Goal: Transaction & Acquisition: Purchase product/service

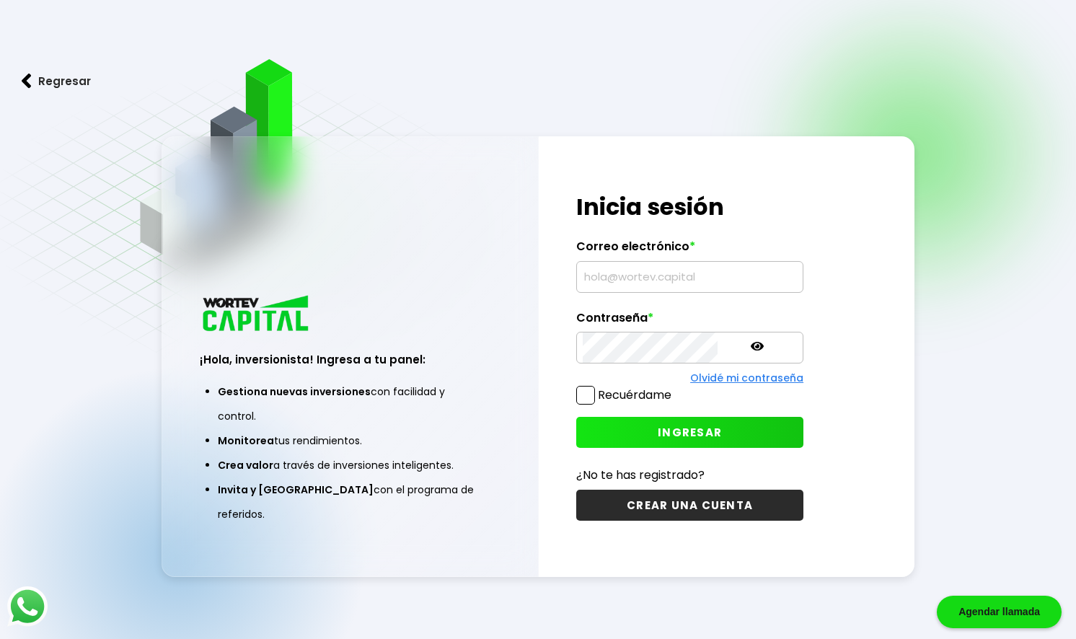
type input "[EMAIL_ADDRESS][DOMAIN_NAME]"
click at [691, 429] on button "INGRESAR" at bounding box center [689, 432] width 227 height 31
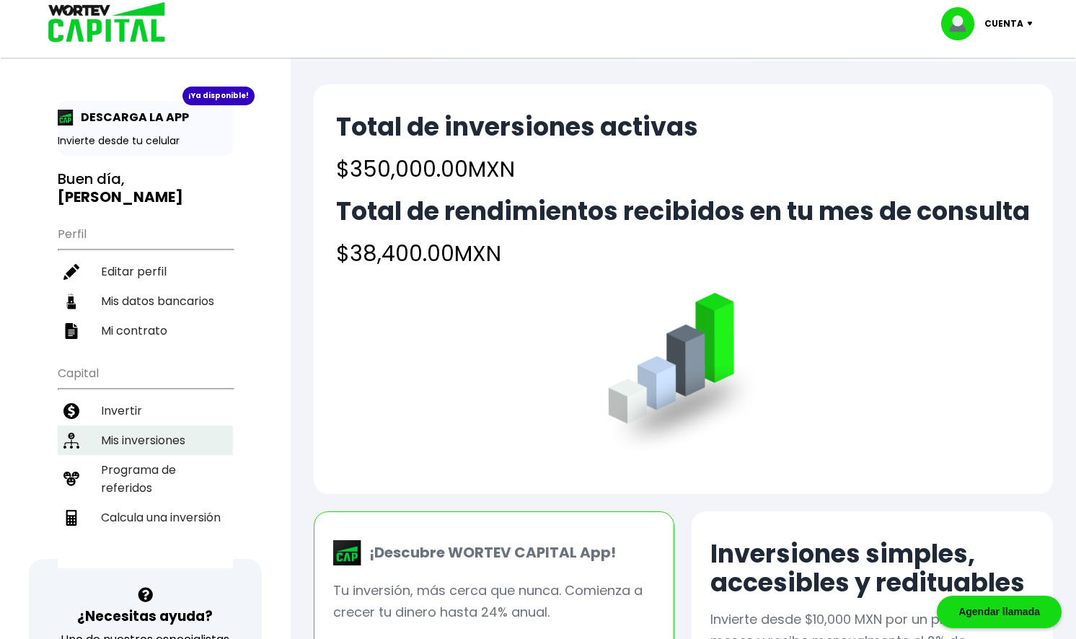
click at [122, 438] on li "Mis inversiones" at bounding box center [145, 440] width 175 height 30
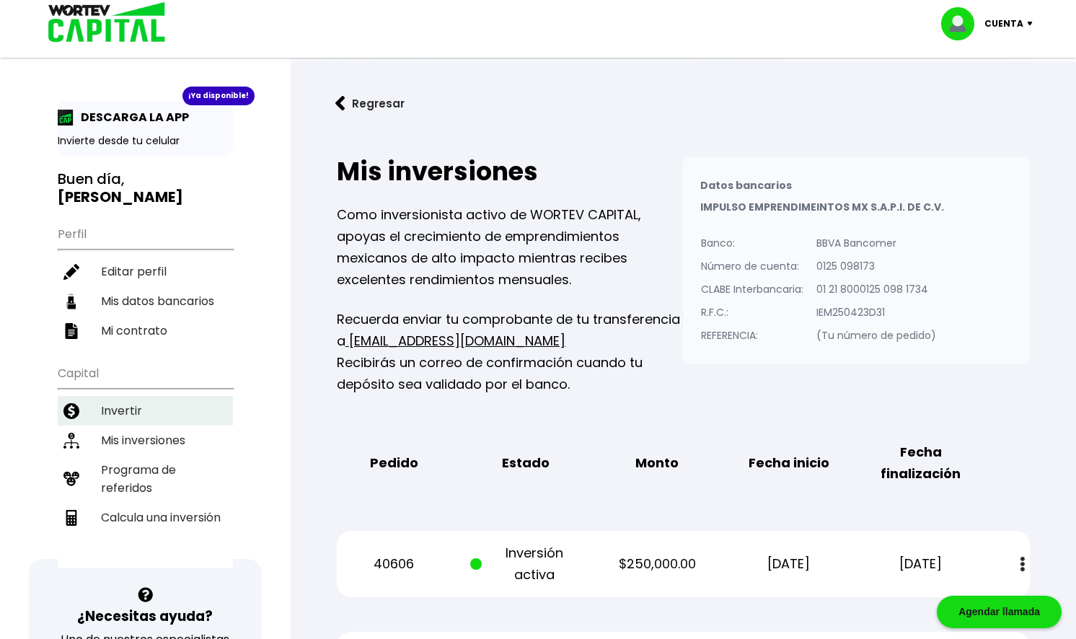
click at [174, 401] on li "Invertir" at bounding box center [145, 411] width 175 height 30
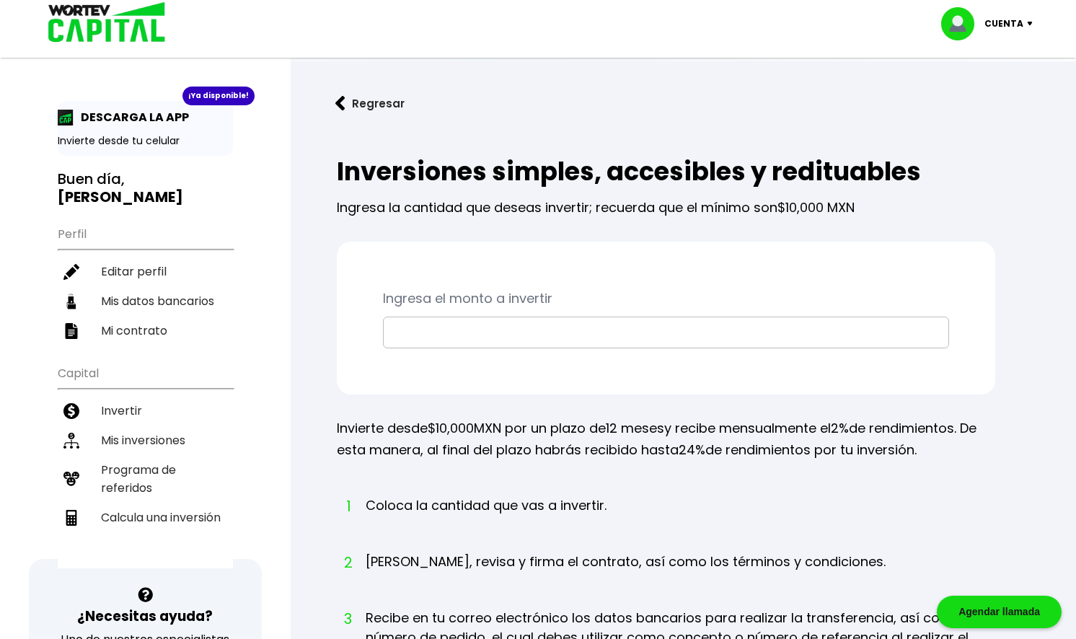
click at [471, 345] on input "text" at bounding box center [665, 332] width 553 height 30
type input "$100,000"
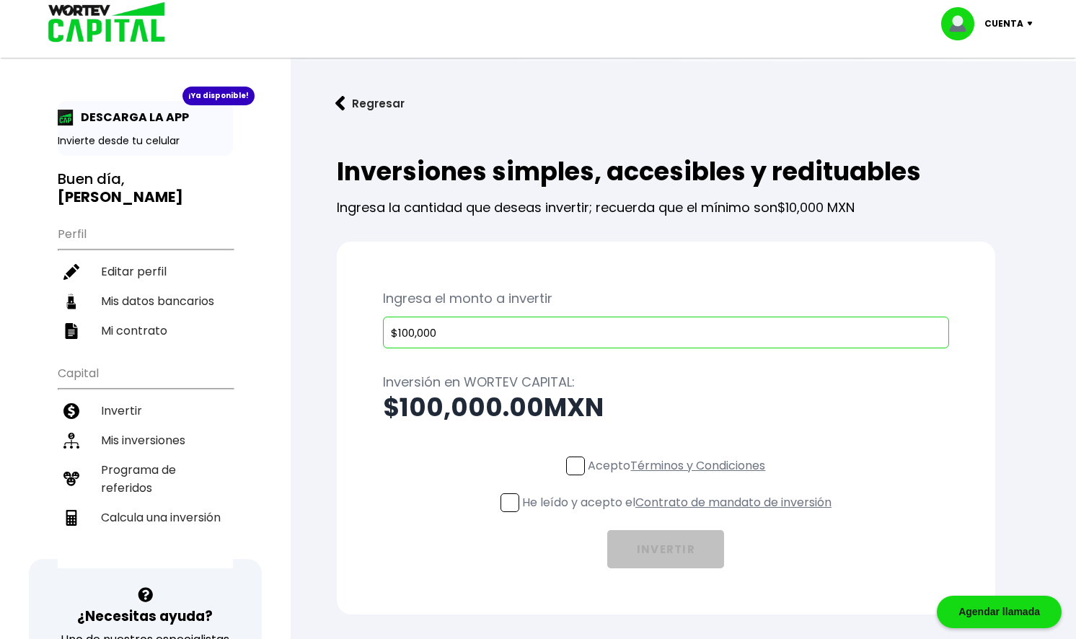
click at [591, 459] on p "Acepto Términos y Condiciones" at bounding box center [676, 465] width 177 height 18
click at [679, 477] on input "Acepto Términos y Condiciones" at bounding box center [679, 477] width 0 height 0
click at [562, 501] on p "He leído y acepto el Contrato de mandato de inversión" at bounding box center [676, 502] width 309 height 18
click at [679, 513] on input "He leído y acepto el Contrato de mandato de inversión" at bounding box center [679, 513] width 0 height 0
click at [678, 554] on button "INVERTIR" at bounding box center [665, 549] width 117 height 38
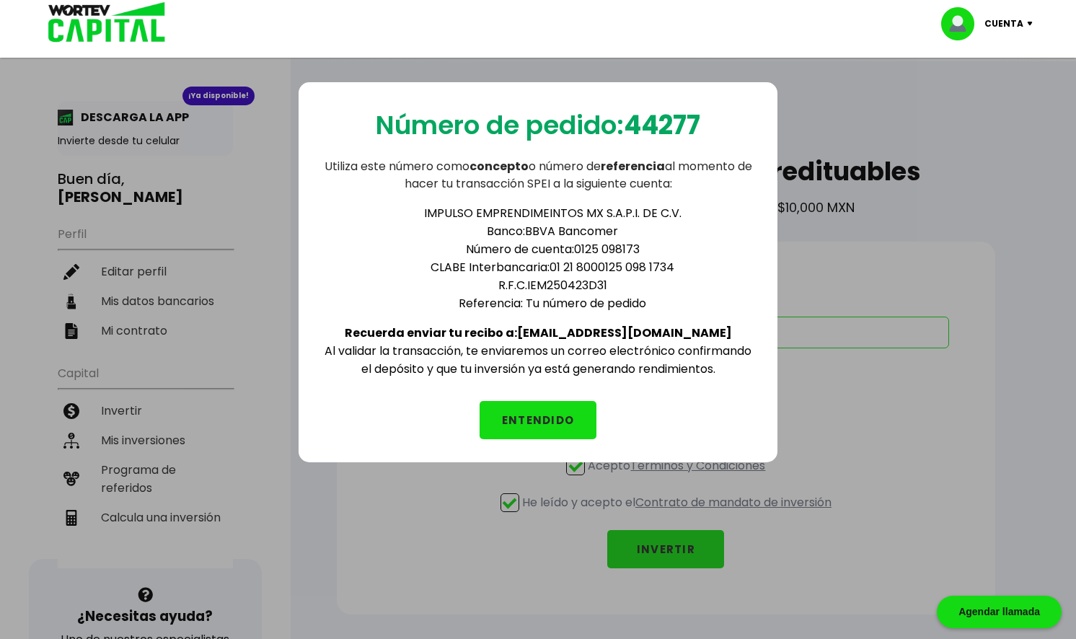
click at [526, 409] on button "ENTENDIDO" at bounding box center [537, 420] width 117 height 38
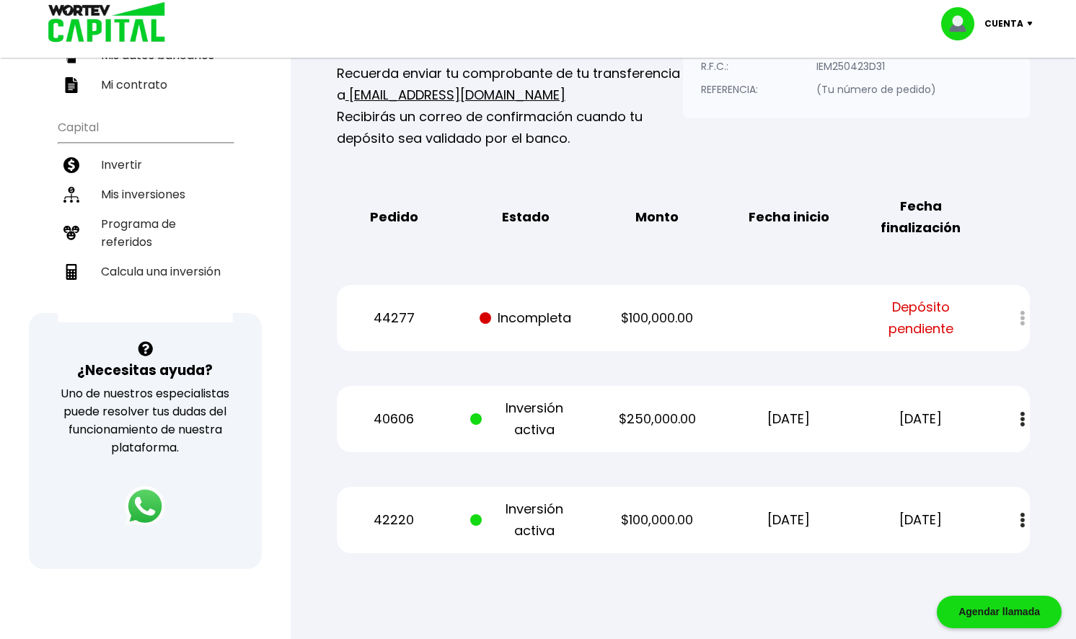
scroll to position [144, 0]
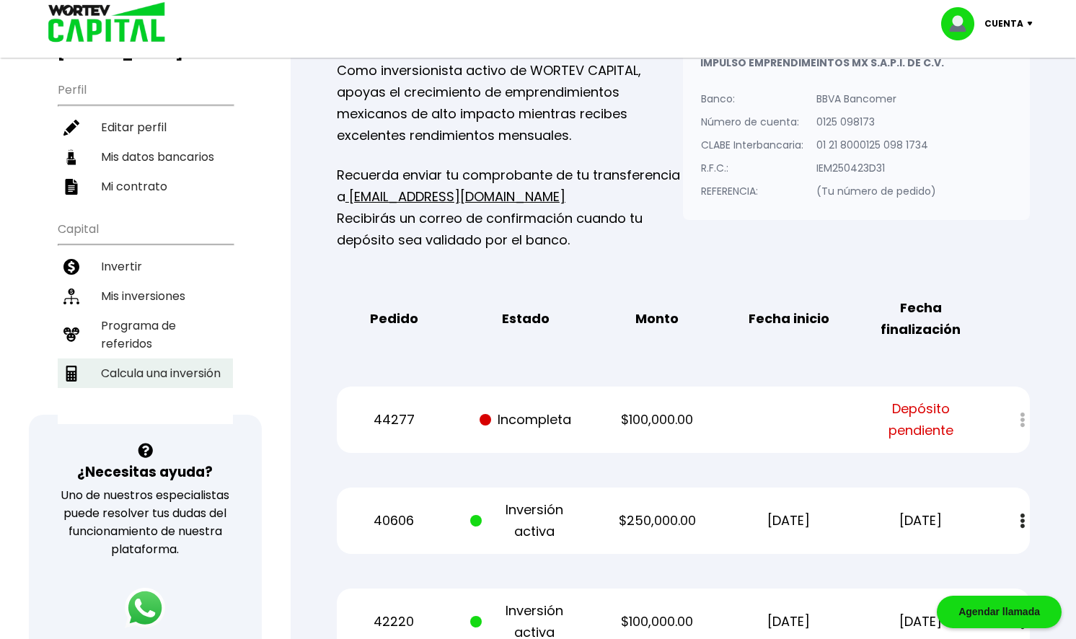
click at [154, 369] on li "Calcula una inversión" at bounding box center [145, 373] width 175 height 30
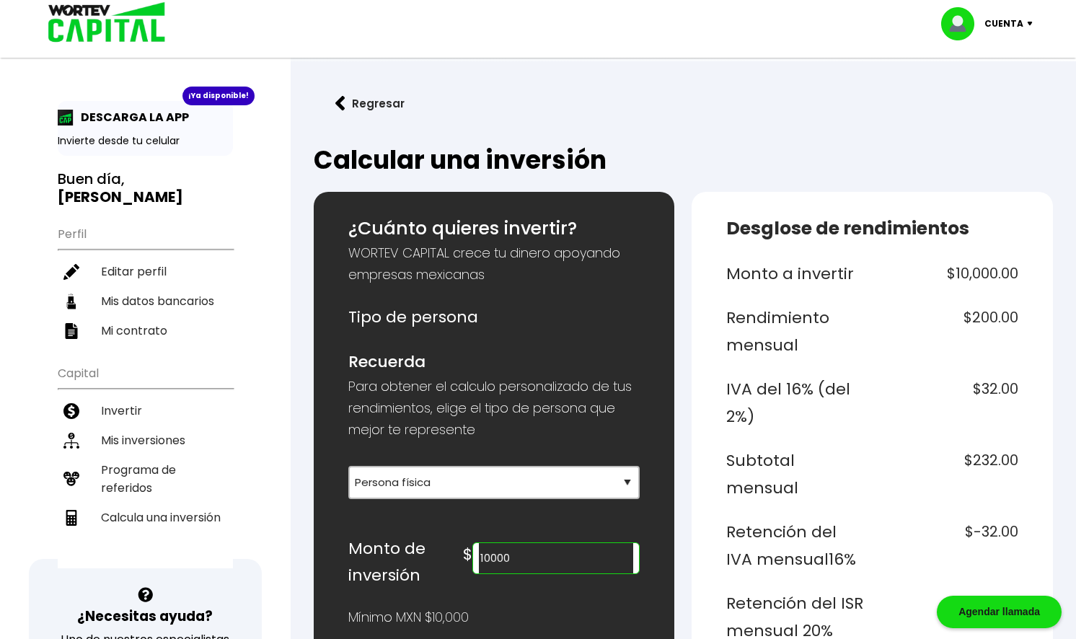
click at [529, 555] on input "10000" at bounding box center [556, 558] width 154 height 30
click at [598, 481] on select "Selecciona tu tipo de persona Persona Física que emite factura Persona física P…" at bounding box center [494, 482] width 292 height 33
click at [622, 434] on p "Para obtener el calculo personalizado de tus rendimientos, elige el tipo de per…" at bounding box center [494, 408] width 292 height 65
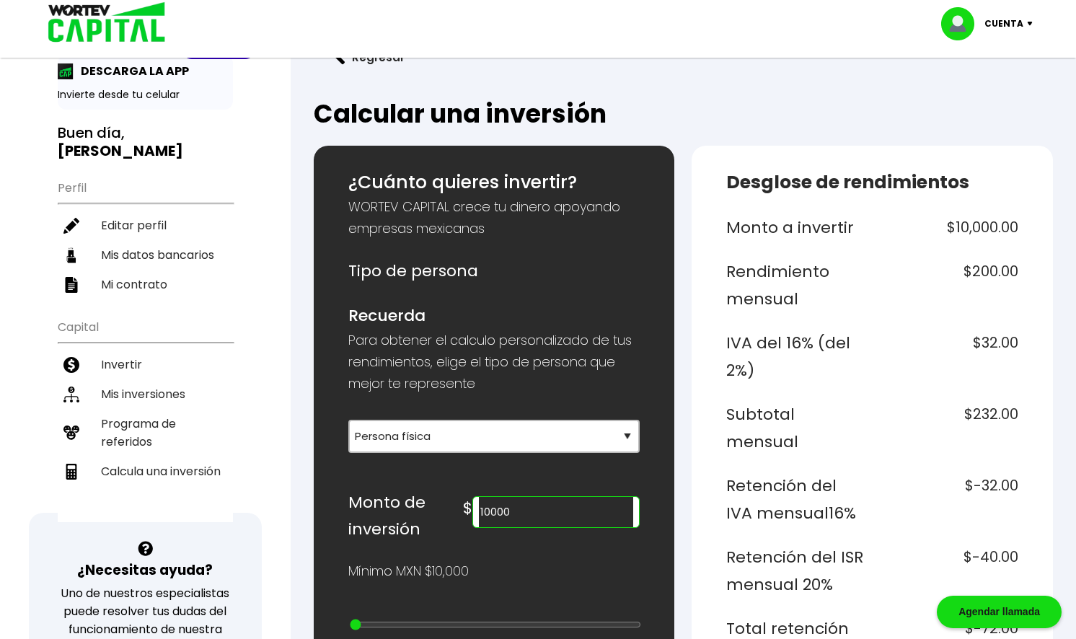
scroll to position [216, 0]
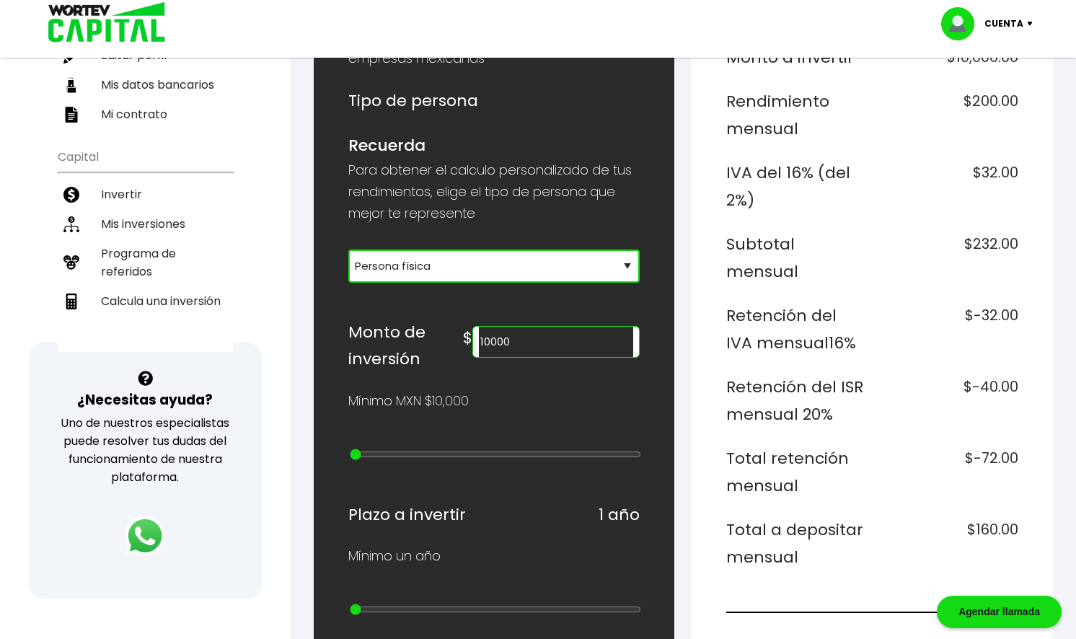
click at [601, 249] on select "Selecciona tu tipo de persona Persona Física que emite factura Persona física P…" at bounding box center [494, 265] width 292 height 33
click at [348, 249] on select "Selecciona tu tipo de persona Persona Física que emite factura Persona física P…" at bounding box center [494, 265] width 292 height 33
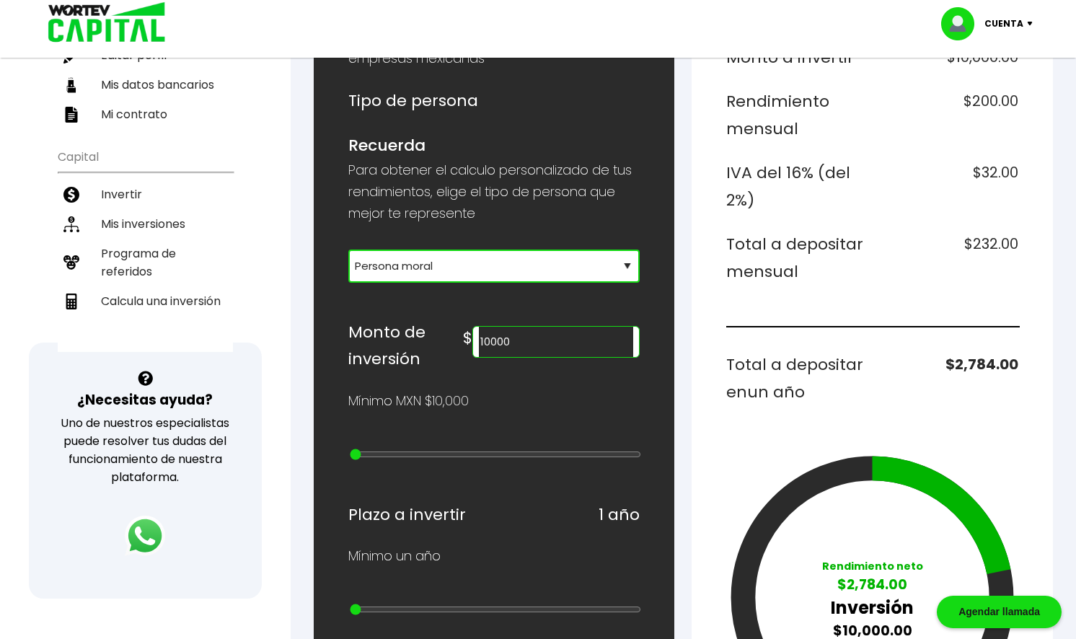
scroll to position [144, 0]
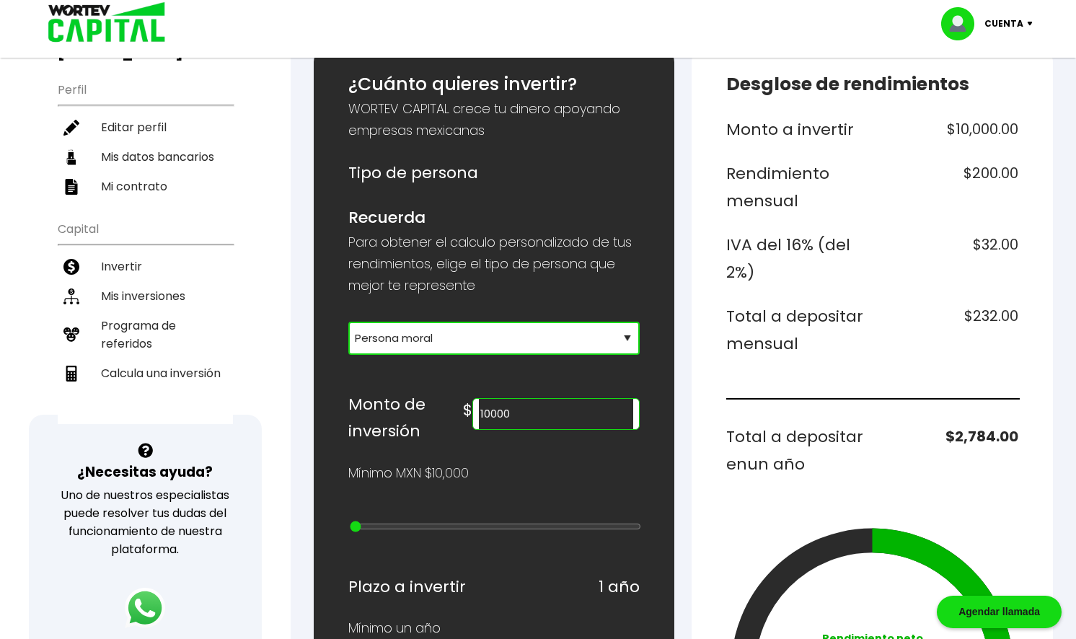
click at [567, 348] on select "Selecciona tu tipo de persona Persona Física que emite factura Persona física P…" at bounding box center [494, 338] width 292 height 33
click at [348, 322] on select "Selecciona tu tipo de persona Persona Física que emite factura Persona física P…" at bounding box center [494, 338] width 292 height 33
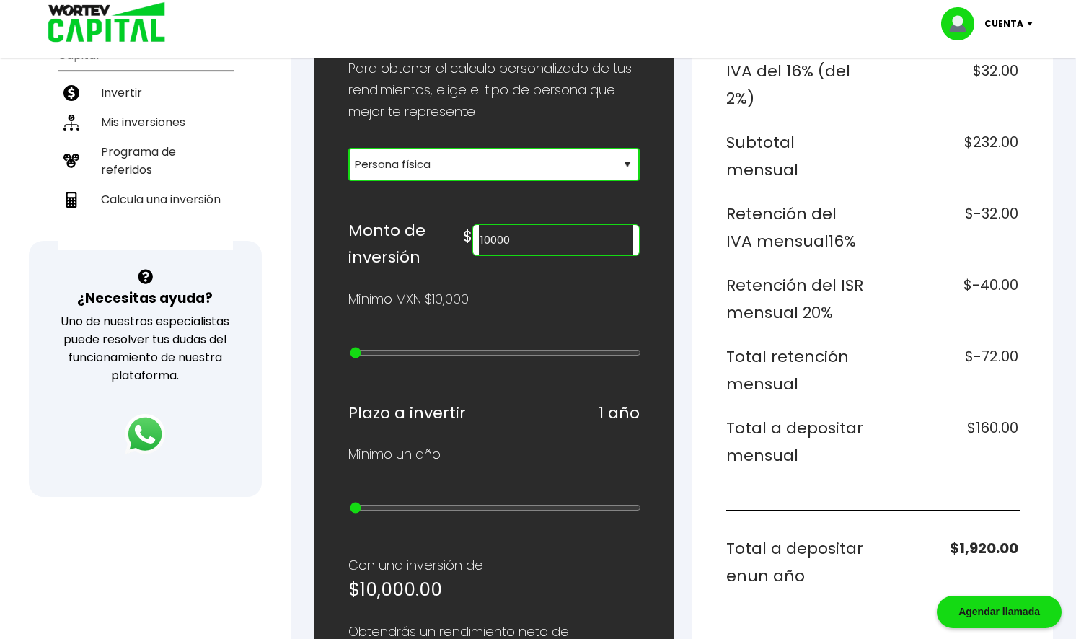
scroll to position [288, 0]
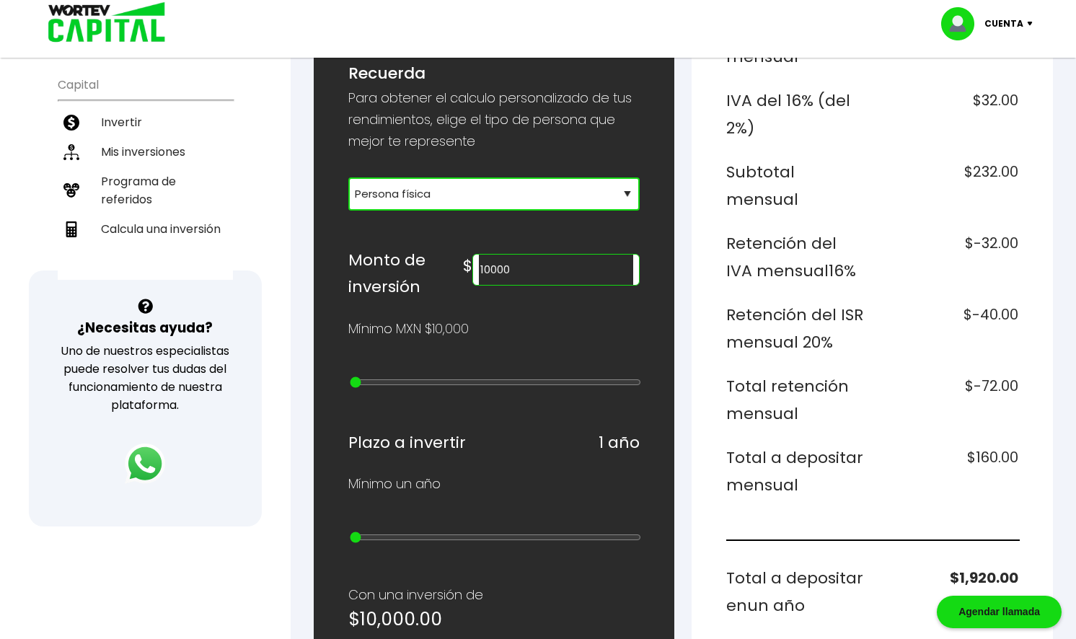
click at [537, 198] on select "Selecciona tu tipo de persona Persona Física que emite factura Persona física P…" at bounding box center [494, 193] width 292 height 33
click at [348, 177] on select "Selecciona tu tipo de persona Persona Física que emite factura Persona física P…" at bounding box center [494, 193] width 292 height 33
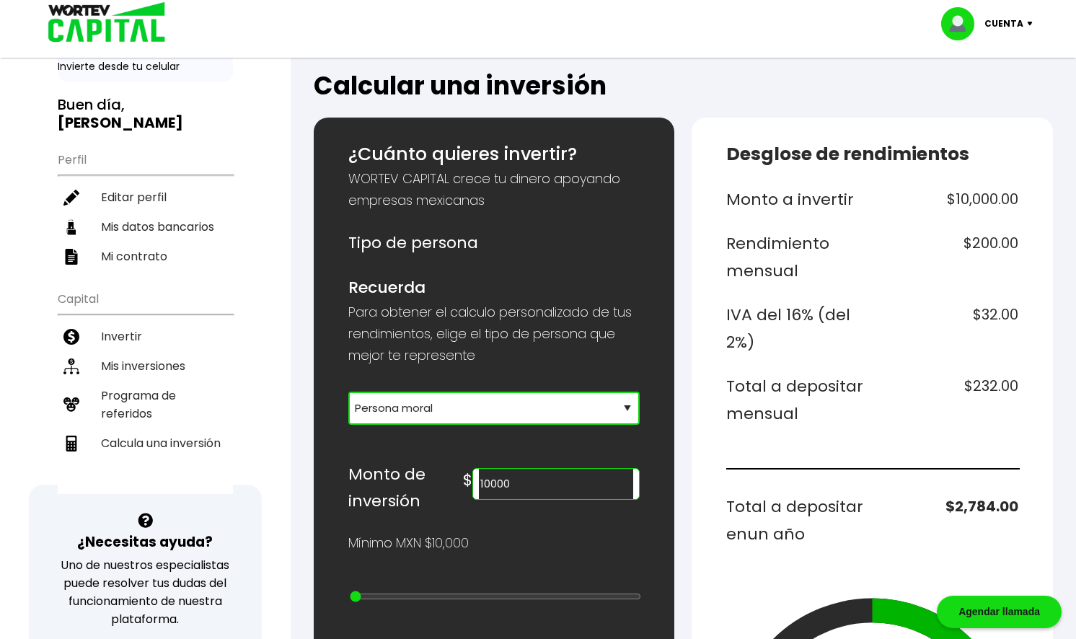
scroll to position [72, 0]
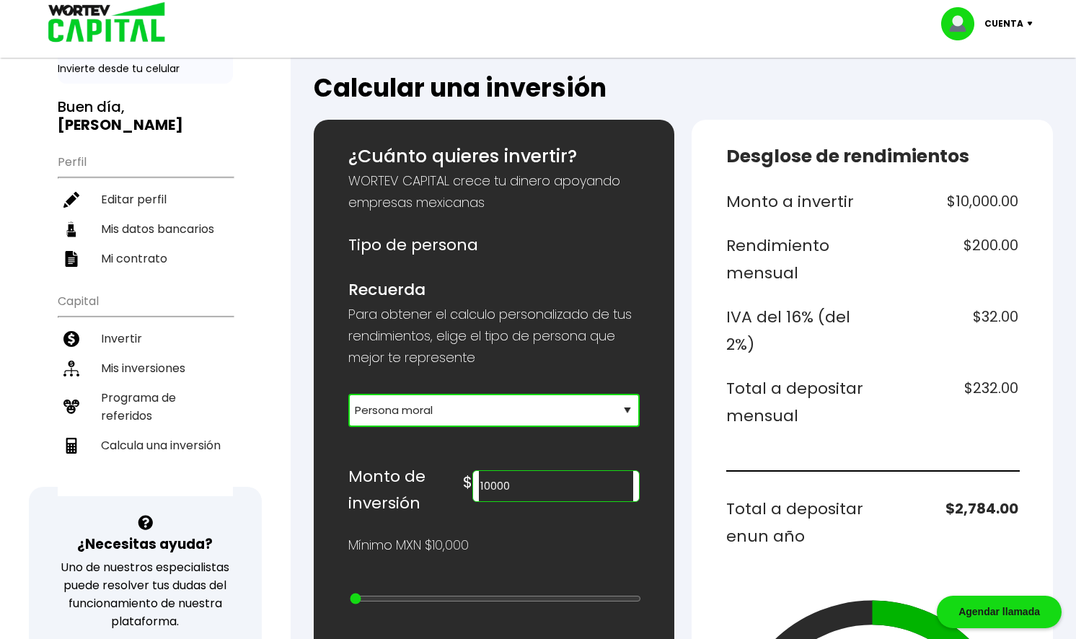
click at [521, 412] on select "Selecciona tu tipo de persona Persona Física que emite factura Persona física P…" at bounding box center [494, 410] width 292 height 33
select select "1"
click at [348, 394] on select "Selecciona tu tipo de persona Persona Física que emite factura Persona física P…" at bounding box center [494, 410] width 292 height 33
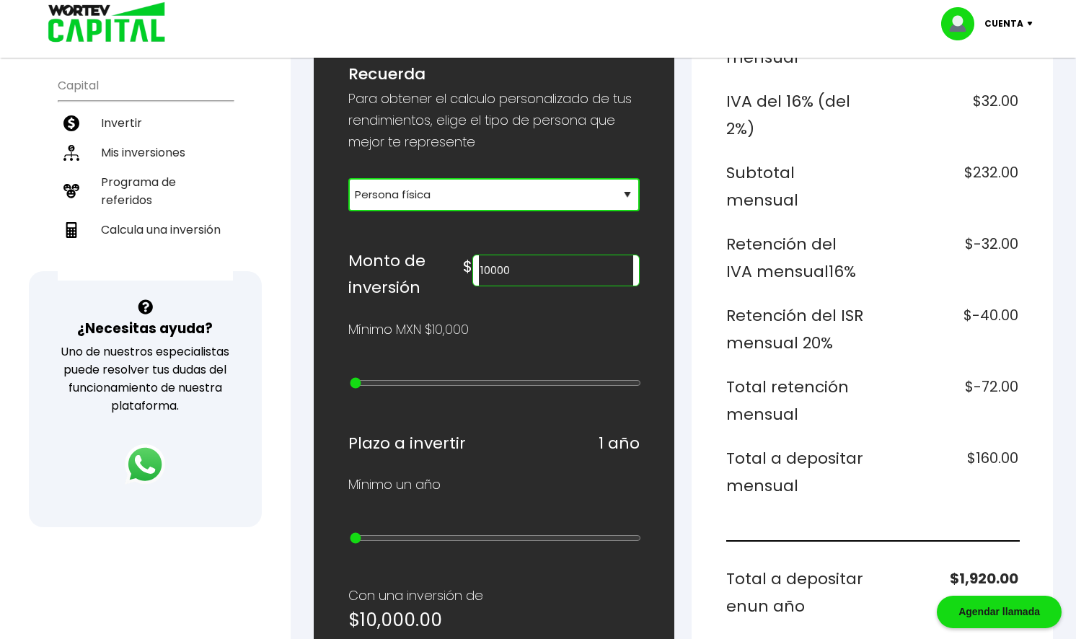
scroll to position [288, 0]
type input "20000"
type input "1"
type input "30000"
type input "2"
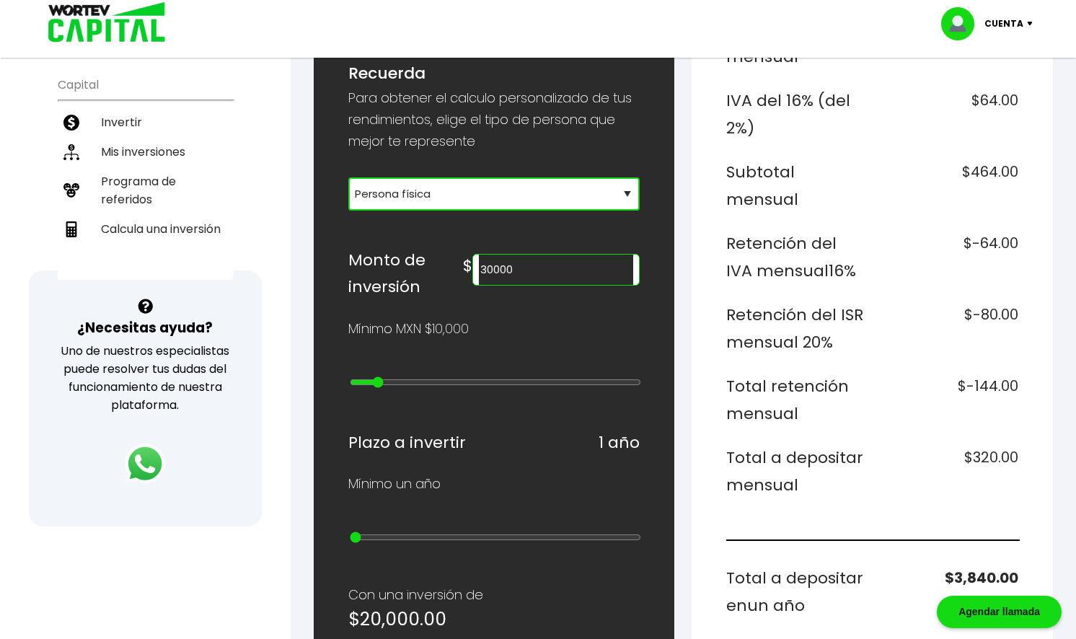
type input "40000"
type input "3"
type input "50000"
type input "4"
type input "60000"
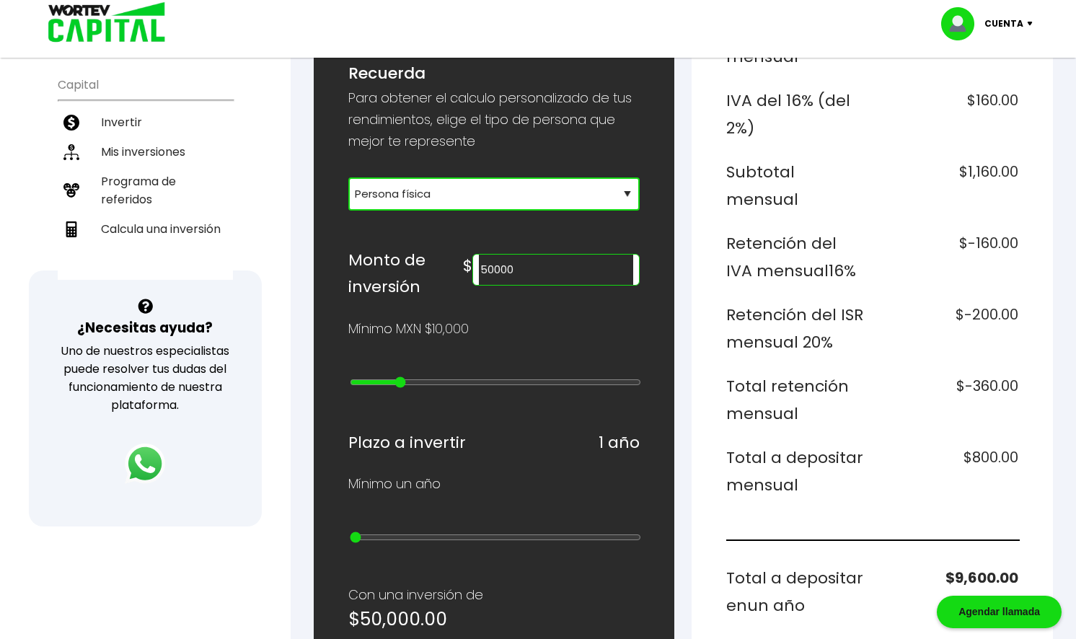
type input "5"
type input "70000"
type input "6"
type input "80000"
type input "7"
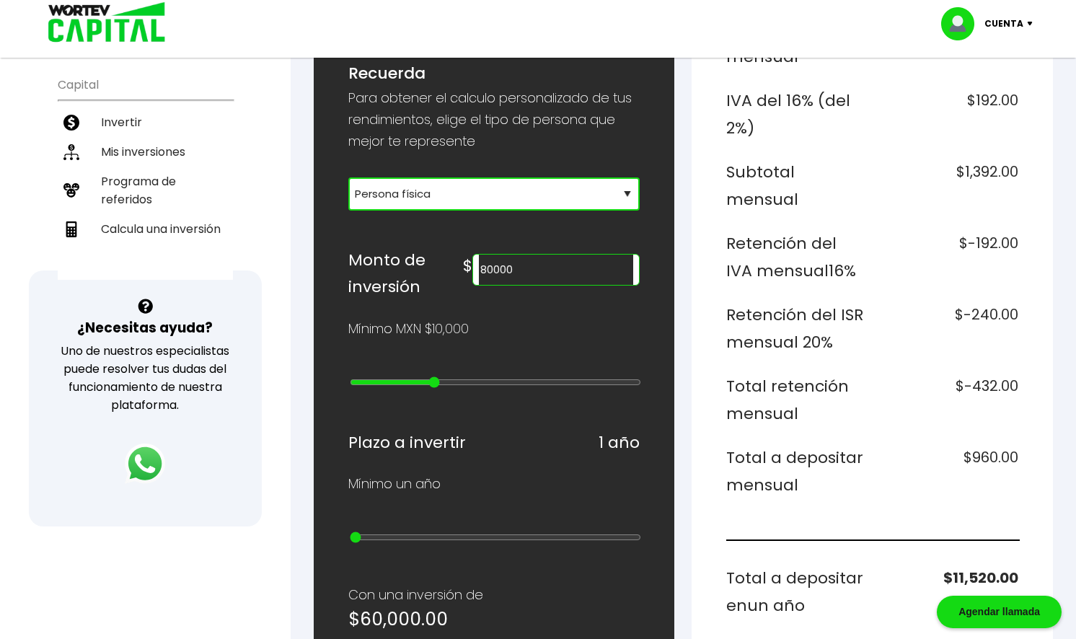
type input "90000"
type input "8"
type input "100000"
type input "9"
type input "200000"
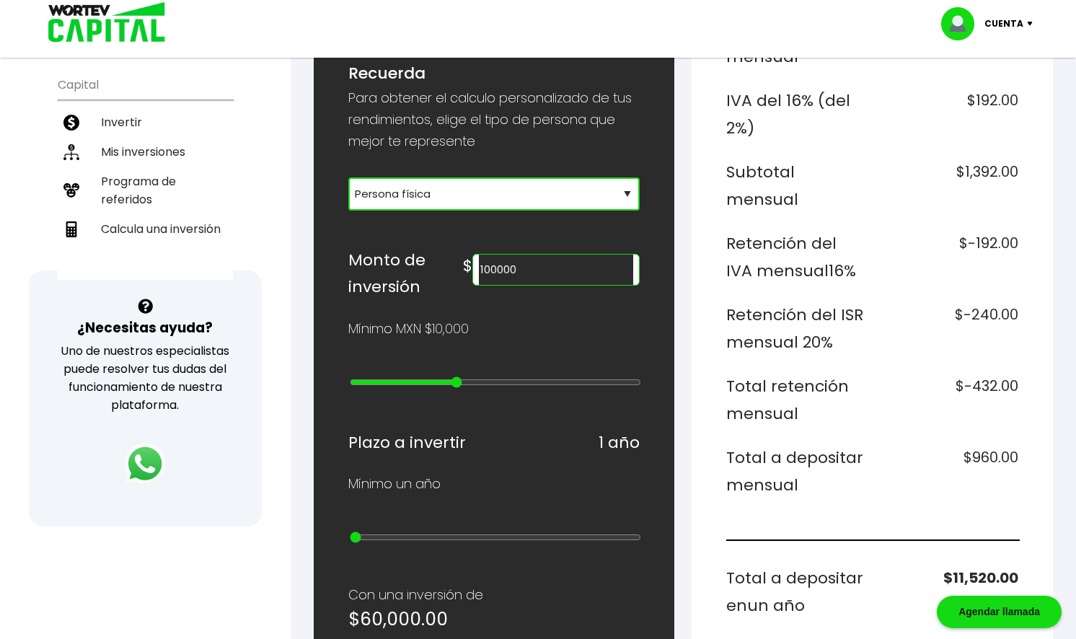
type input "10"
type input "300000"
type input "11"
type input "400000"
type input "12"
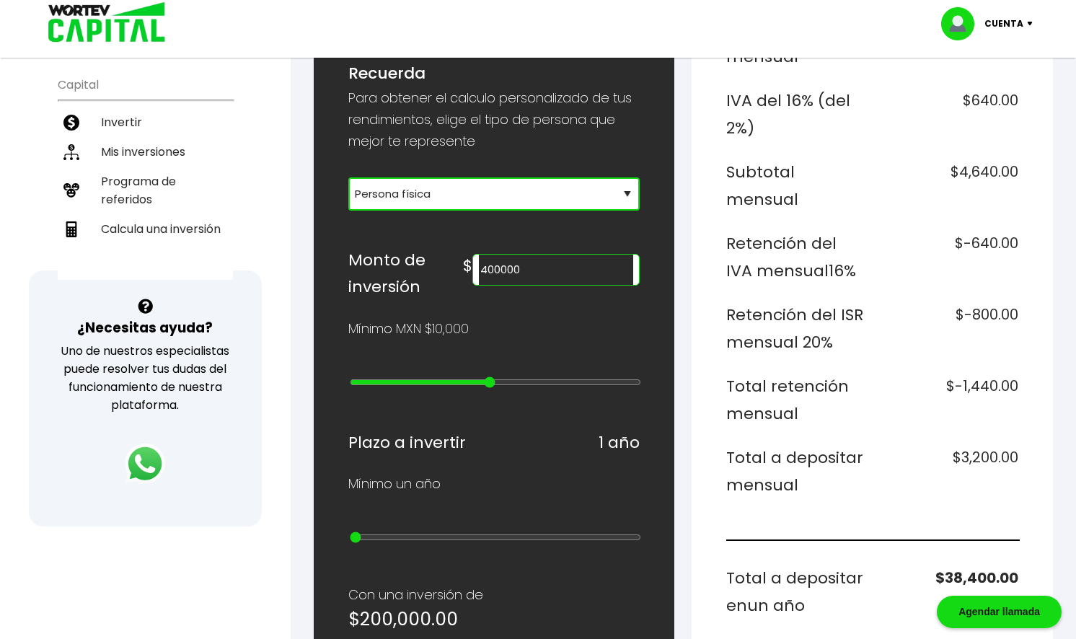
type input "500000"
type input "13"
type input "600000"
type input "14"
type input "700000"
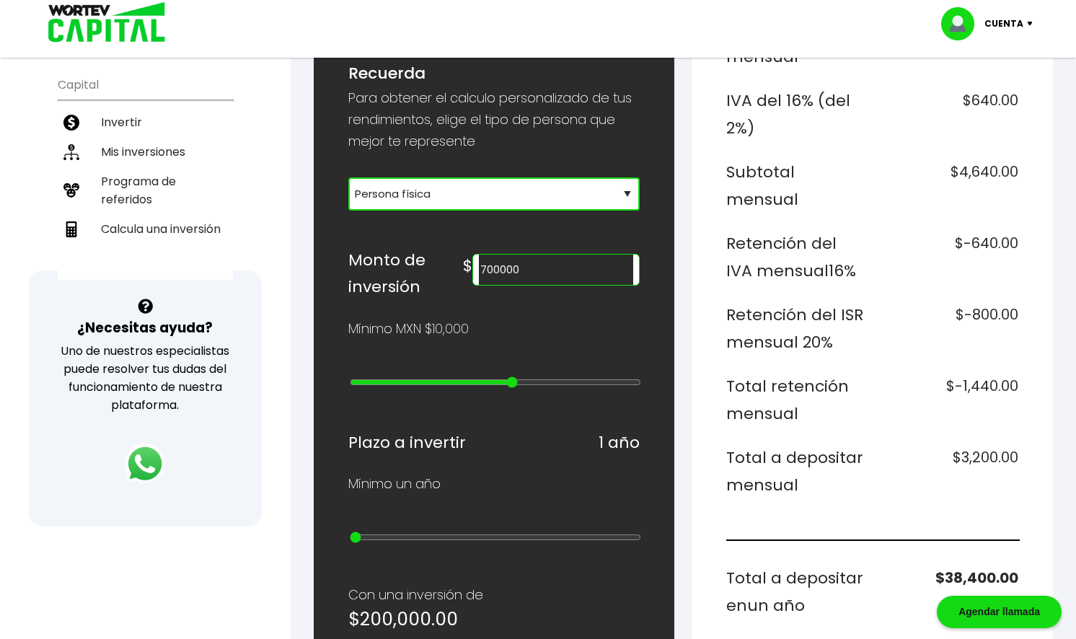
type input "15"
type input "800000"
type input "16"
type input "900000"
type input "17"
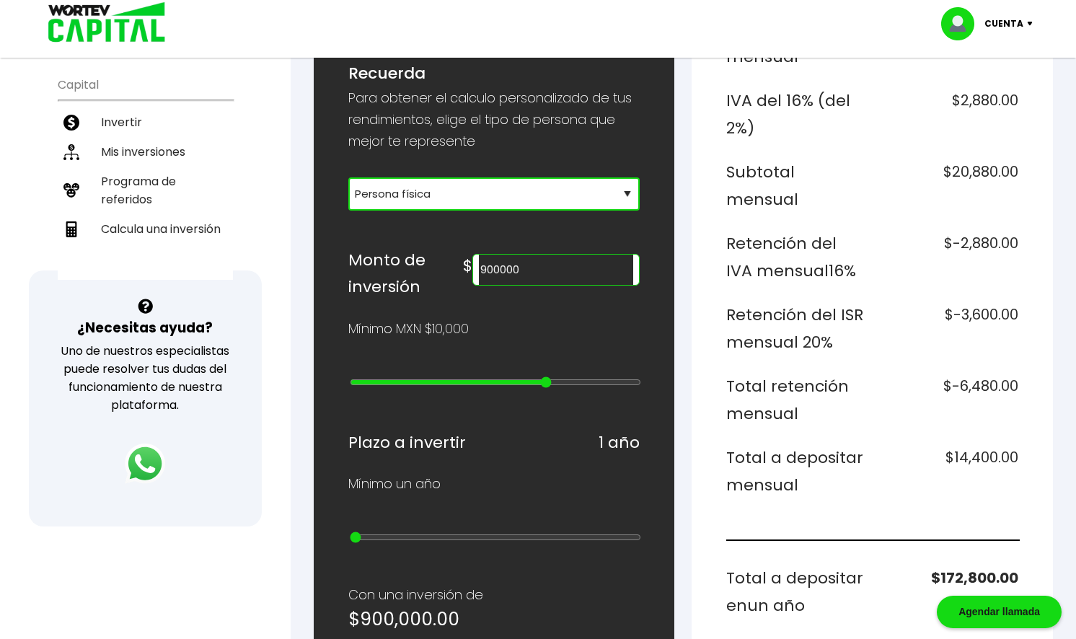
type input "1000000"
type input "18"
type input "2000000"
type input "19"
type input "3000000"
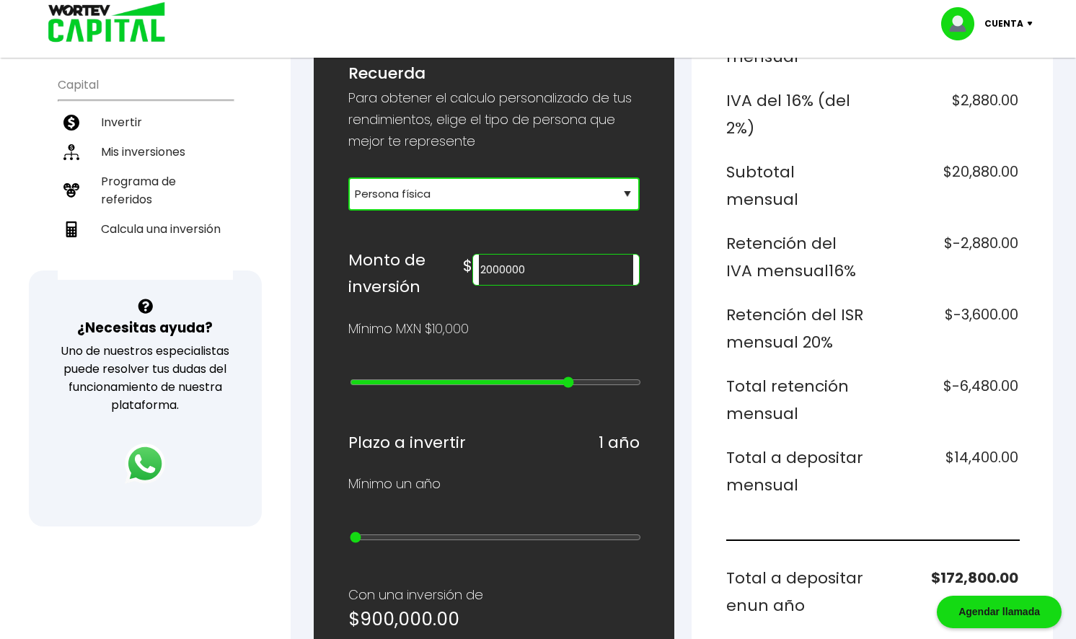
type input "20"
type input "4000000"
type input "21"
type input "5000000"
type input "22"
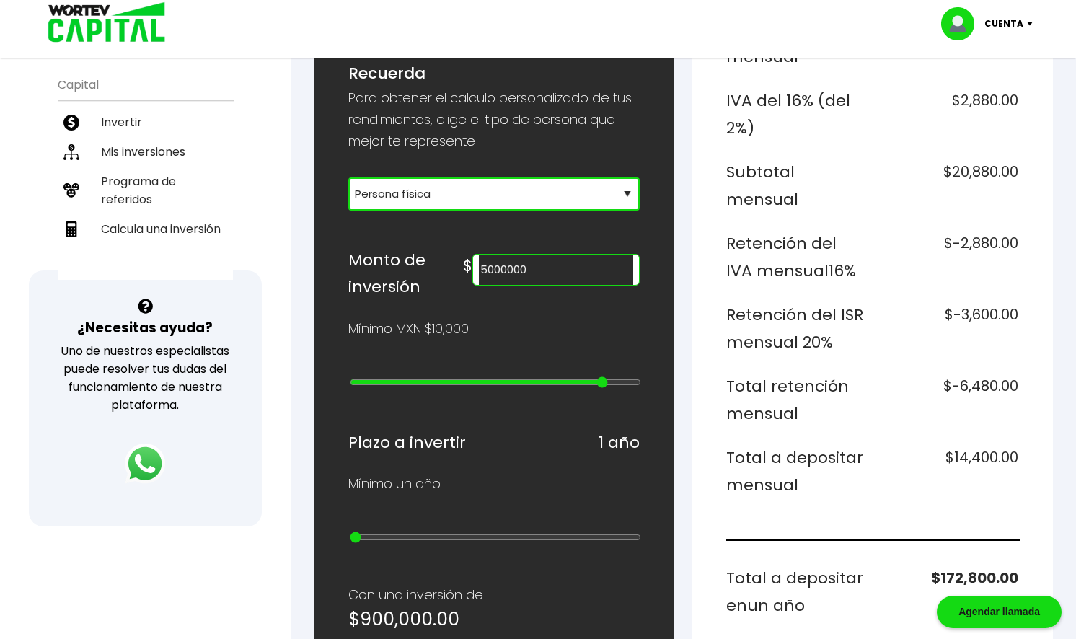
type input "10000000"
type input "23"
type input "15000000"
type input "24"
type input "20000000"
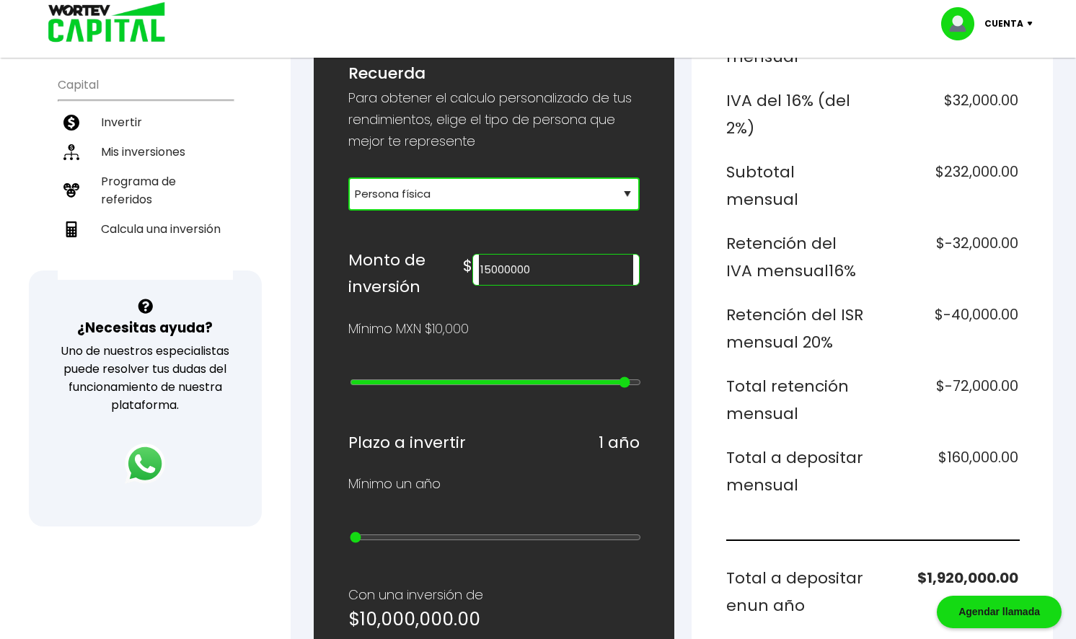
type input "25"
type input "15000000"
type input "24"
type input "10000000"
type input "23"
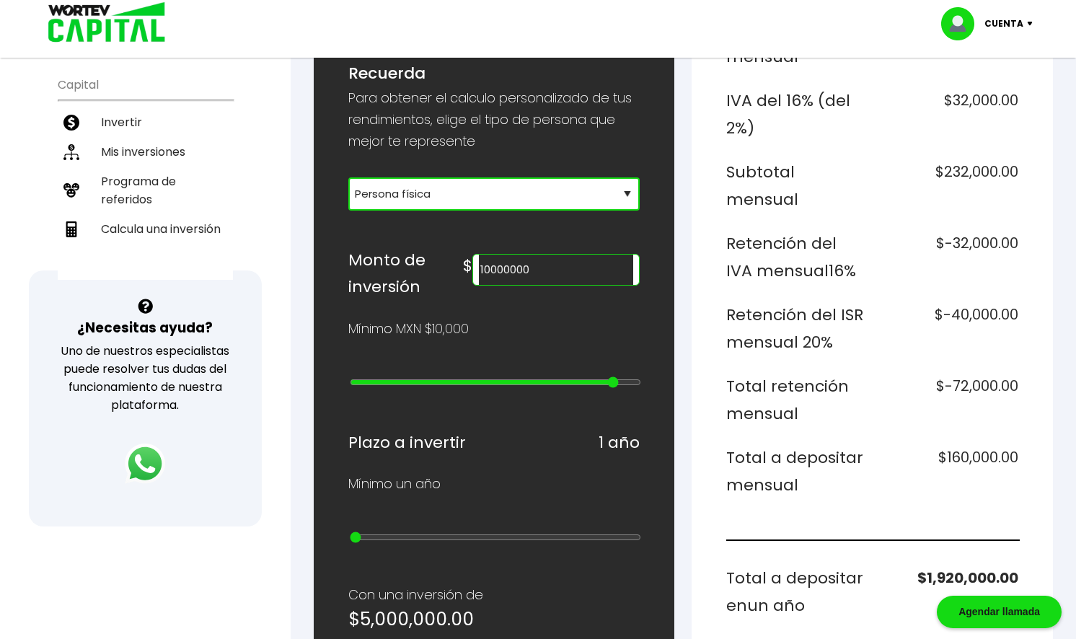
type input "5000000"
type input "22"
type input "4000000"
type input "21"
type input "3000000"
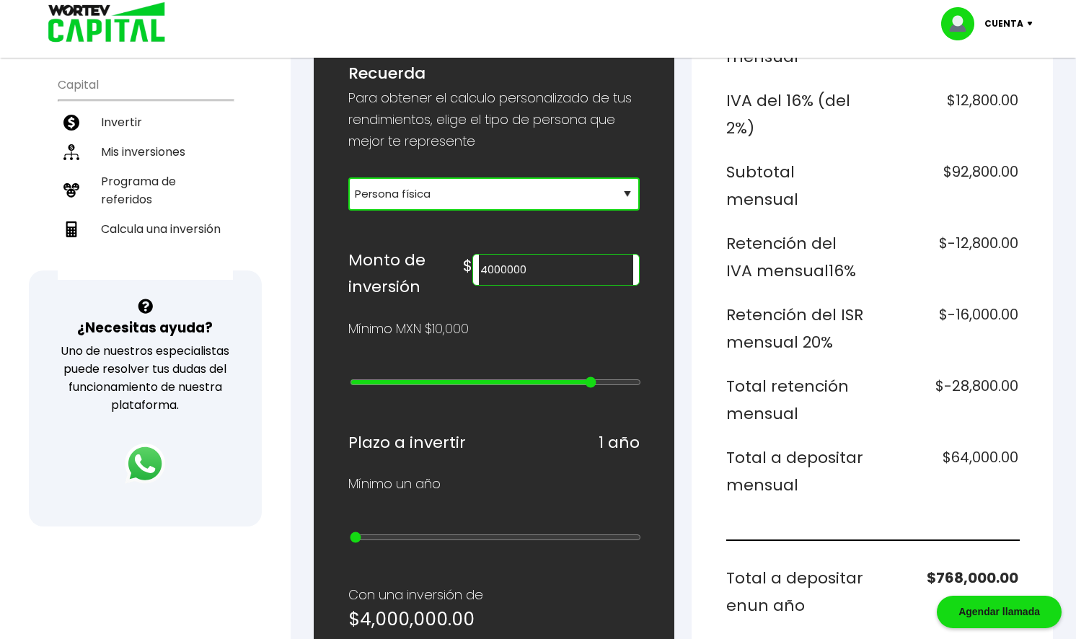
type input "20"
type input "2000000"
type input "19"
type input "1000000"
type input "18"
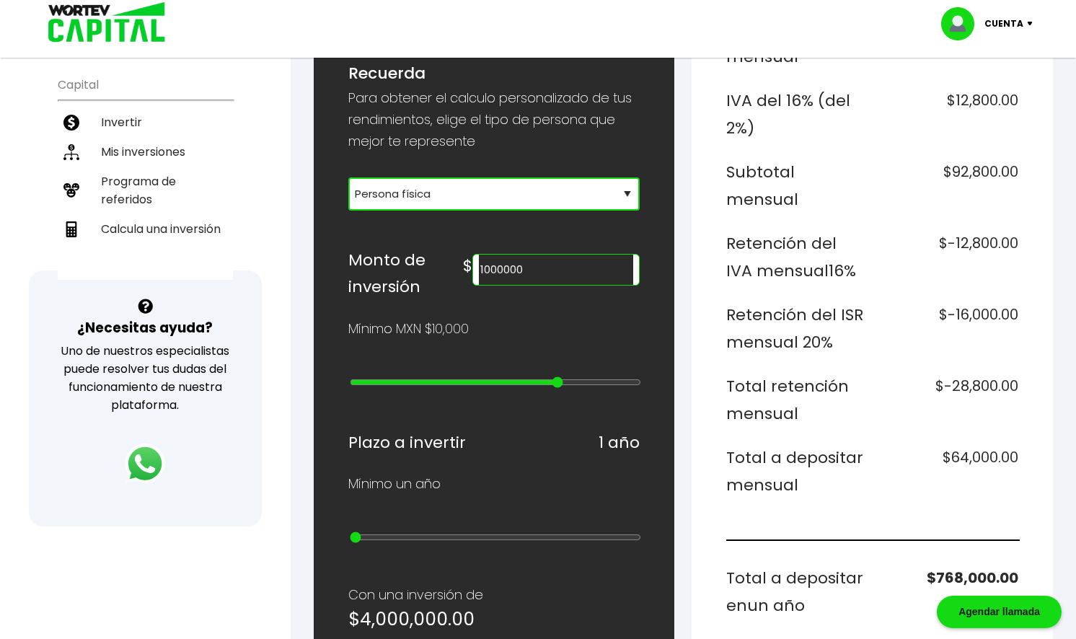
type input "900000"
type input "17"
type input "800000"
type input "16"
type input "700000"
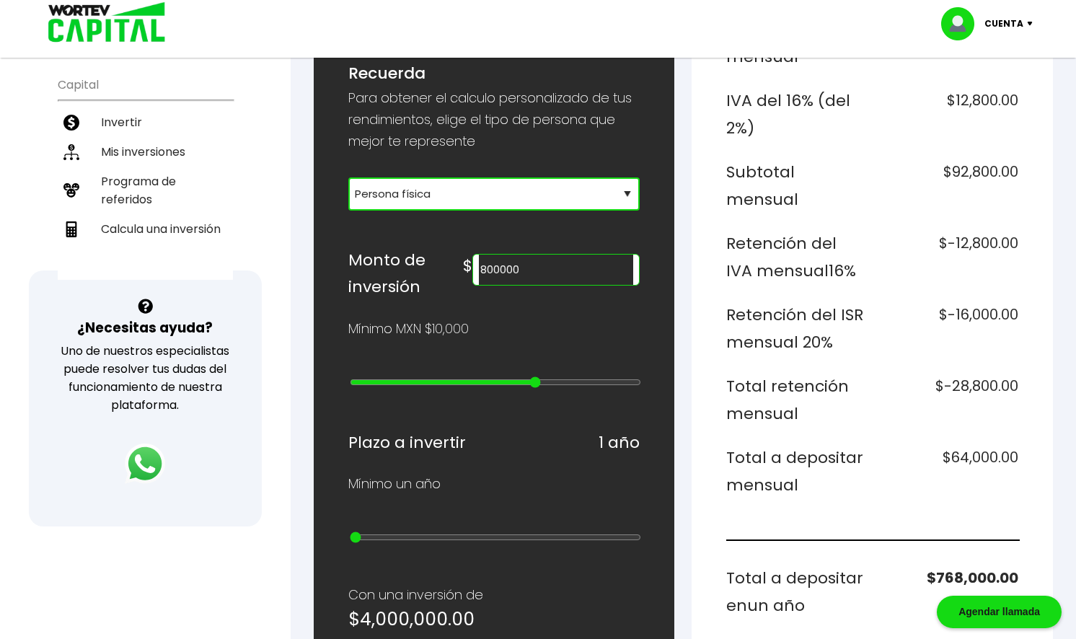
type input "15"
type input "600000"
type input "14"
type input "500000"
type input "13"
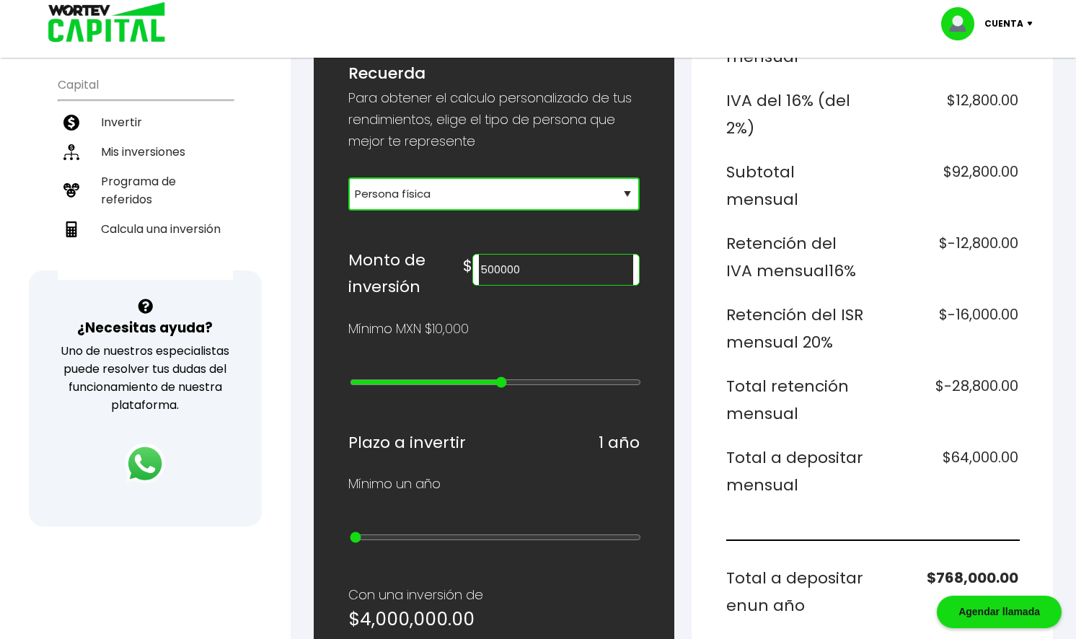
type input "400000"
type input "12"
type input "300000"
type input "11"
type input "200000"
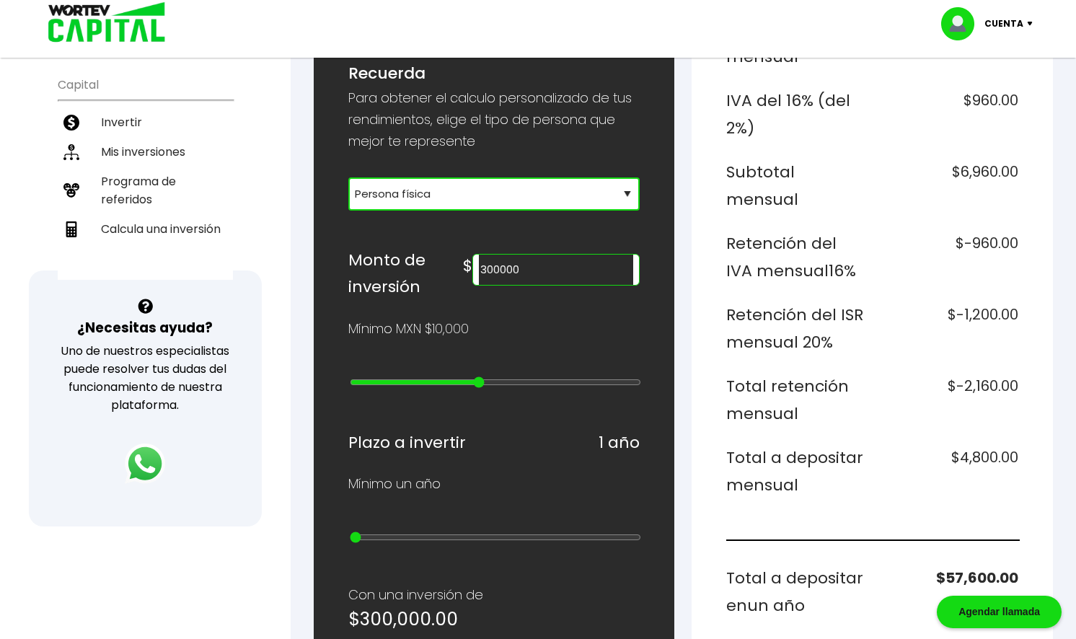
type input "10"
type input "100000"
type input "9"
type input "90000"
drag, startPoint x: 358, startPoint y: 383, endPoint x: 441, endPoint y: 394, distance: 83.7
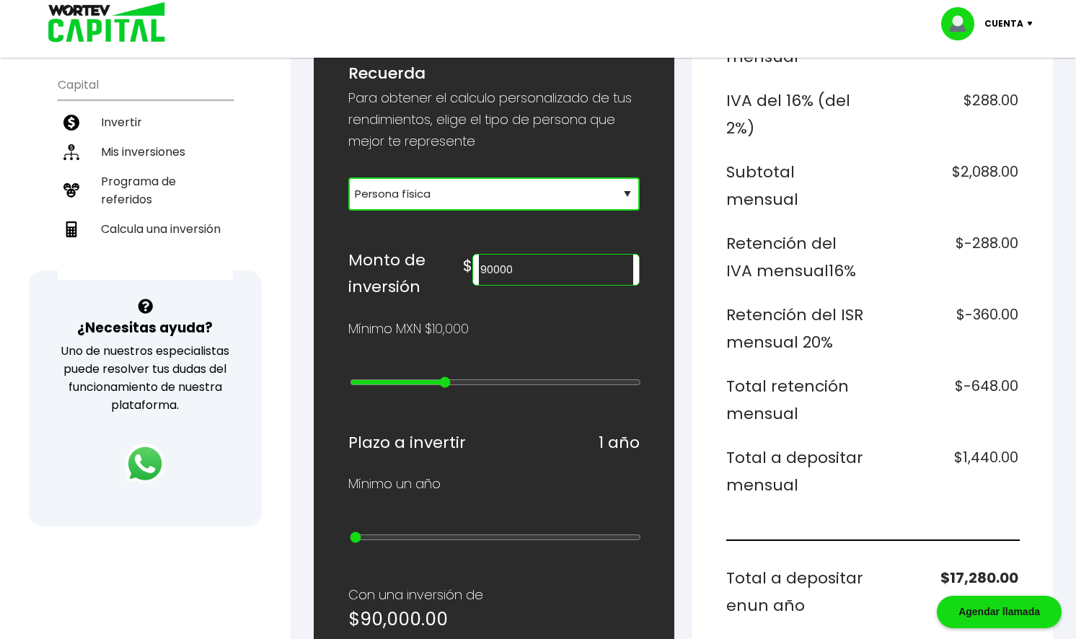
type input "8"
click at [441, 388] on input "range" at bounding box center [496, 382] width 292 height 12
click at [518, 198] on select "Selecciona tu tipo de persona Persona Física que emite factura Persona física P…" at bounding box center [494, 193] width 292 height 33
select select "2"
click at [348, 177] on select "Selecciona tu tipo de persona Persona Física que emite factura Persona física P…" at bounding box center [494, 193] width 292 height 33
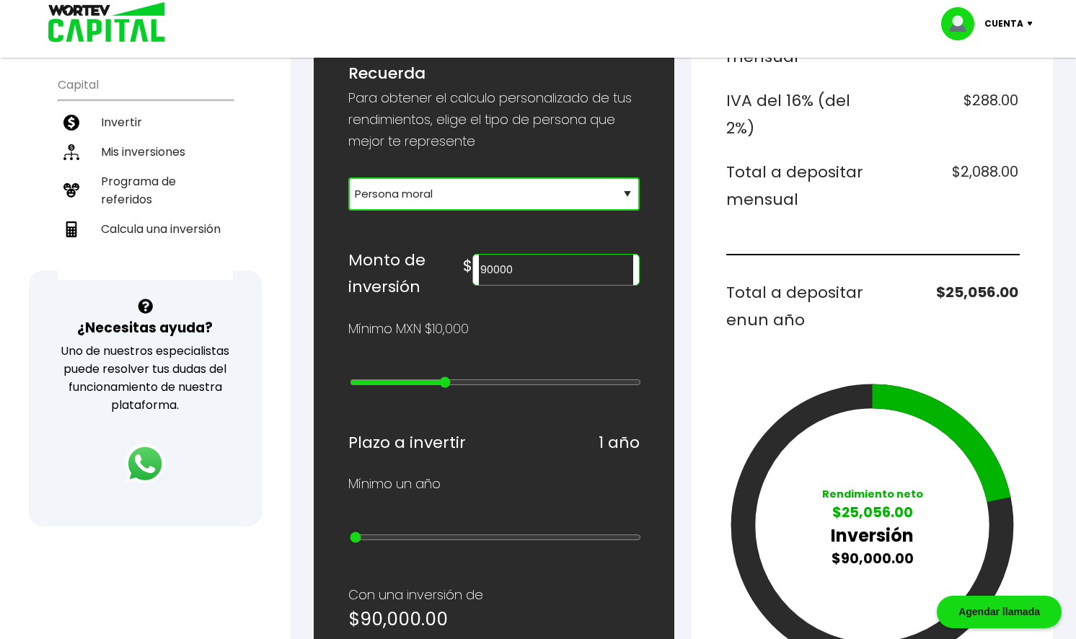
type input "80000"
type input "7"
type input "70000"
type input "6"
type input "60000"
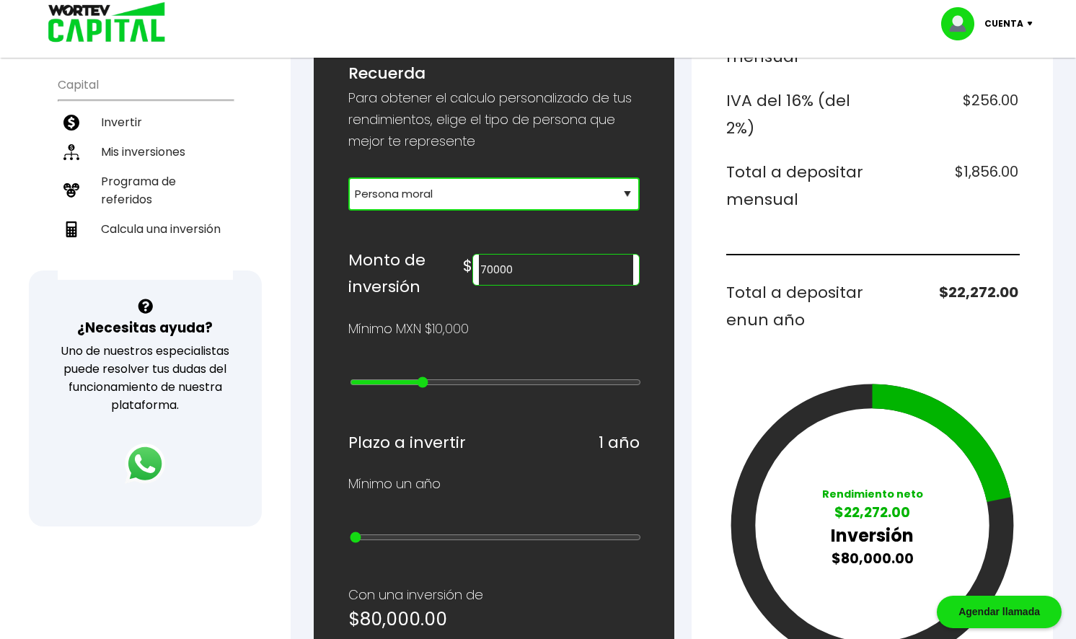
type input "5"
type input "50000"
type input "4"
type input "40000"
type input "3"
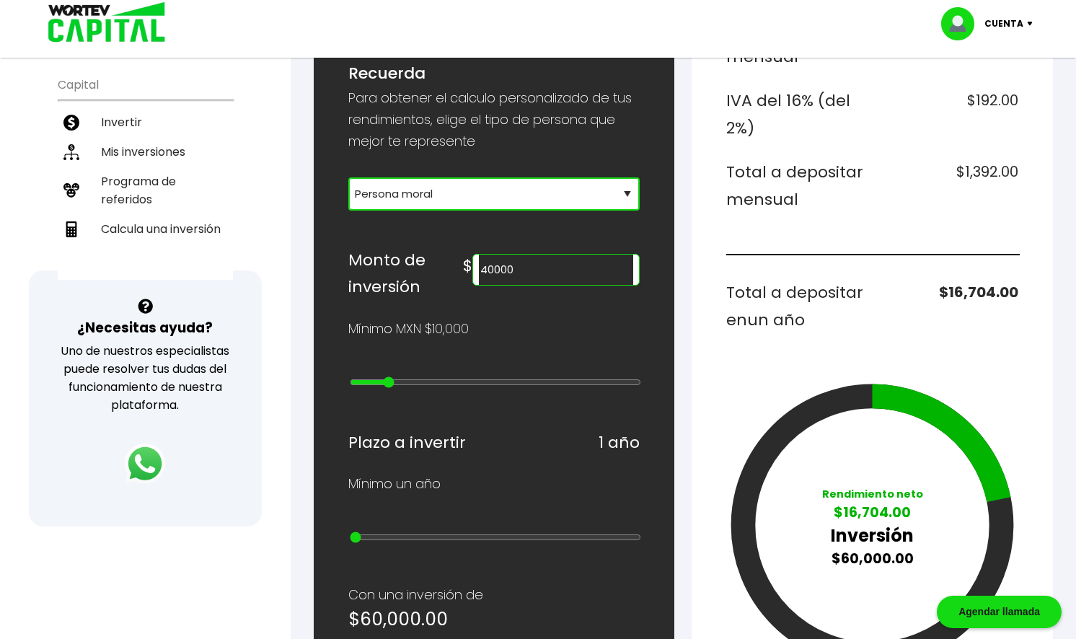
type input "30000"
type input "2"
type input "20000"
type input "1"
type input "10000"
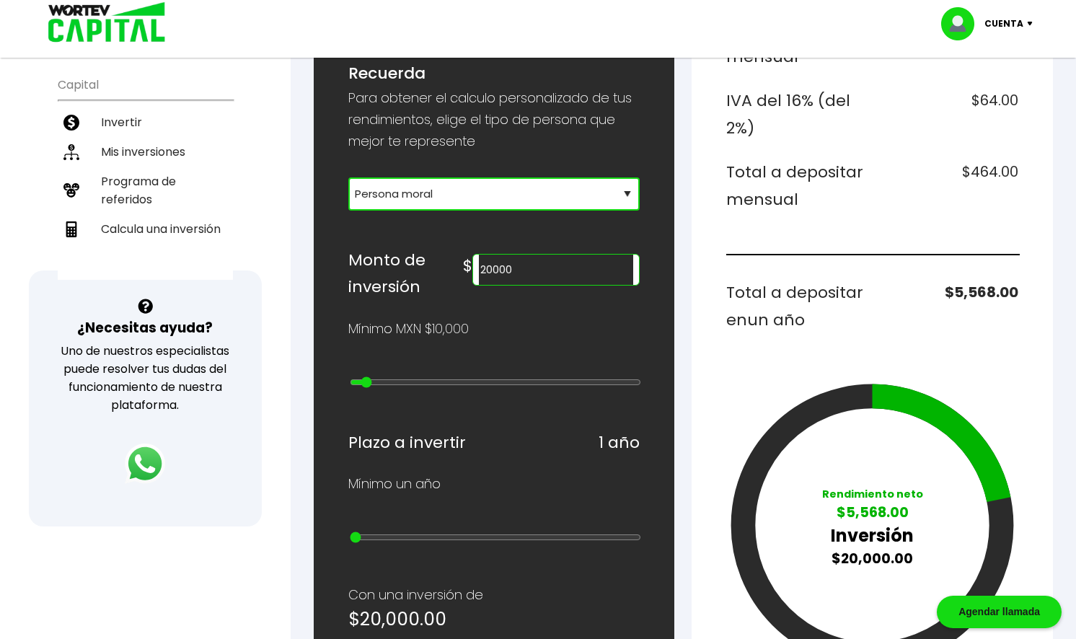
type input "0"
type input "20000"
type input "1"
type input "30000"
type input "2"
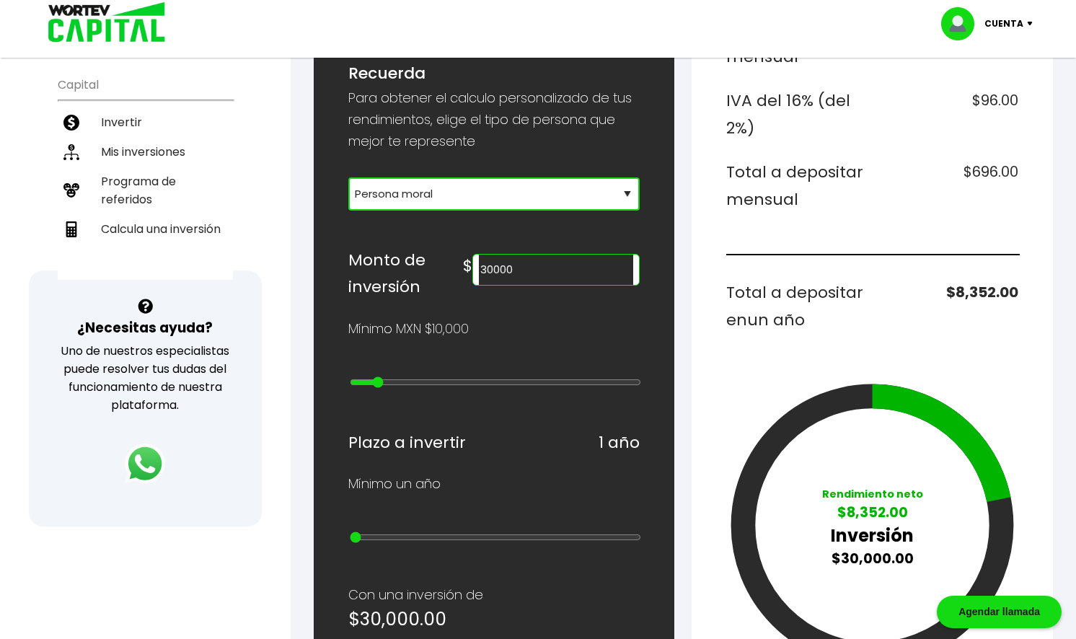
type input "40000"
type input "3"
type input "50000"
type input "4"
type input "60000"
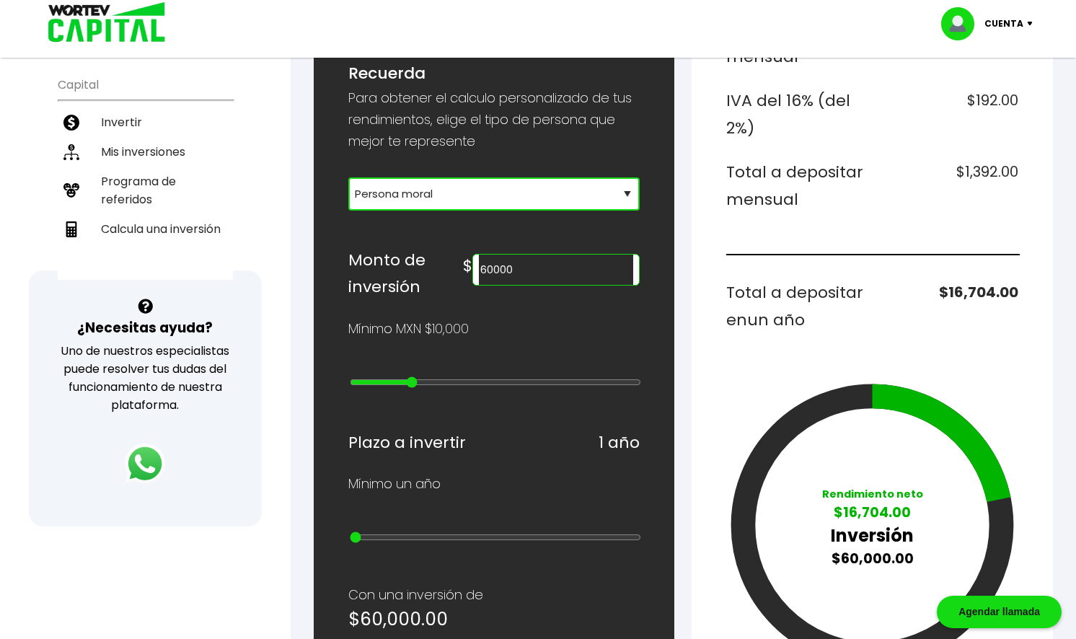
drag, startPoint x: 442, startPoint y: 383, endPoint x: 417, endPoint y: 379, distance: 25.5
type input "5"
click at [417, 379] on input "range" at bounding box center [496, 382] width 292 height 12
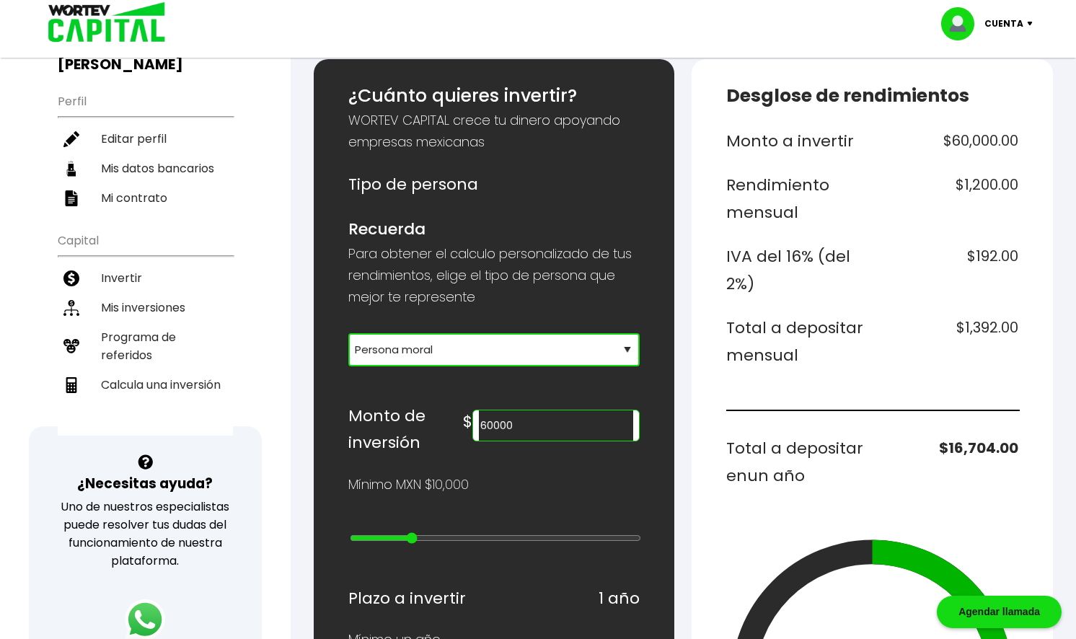
scroll to position [144, 0]
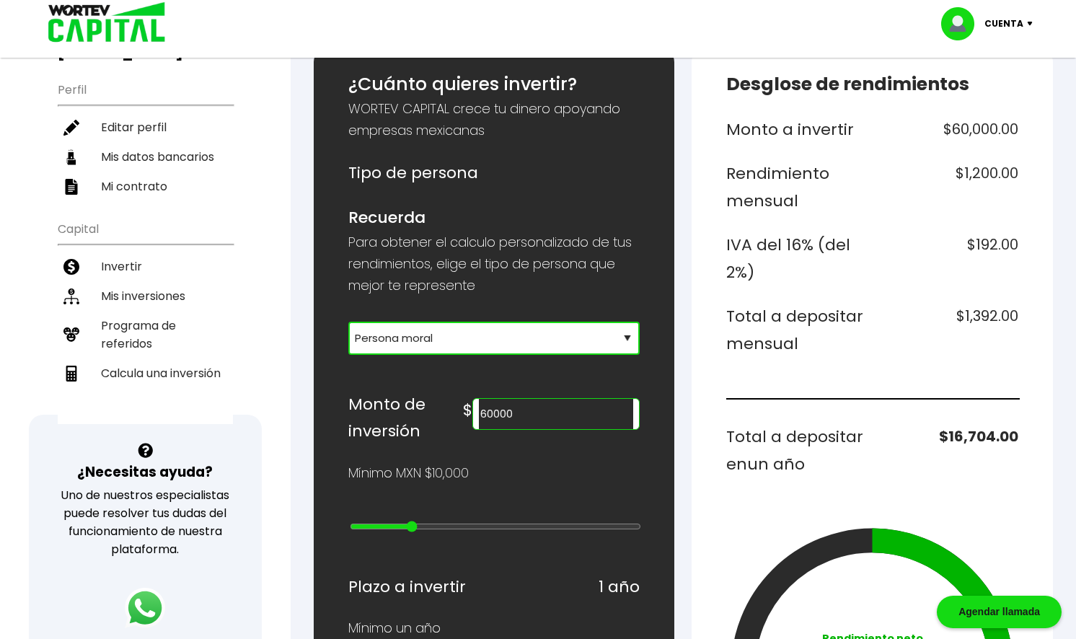
type input "70000"
type input "6"
type input "80000"
type input "7"
type input "90000"
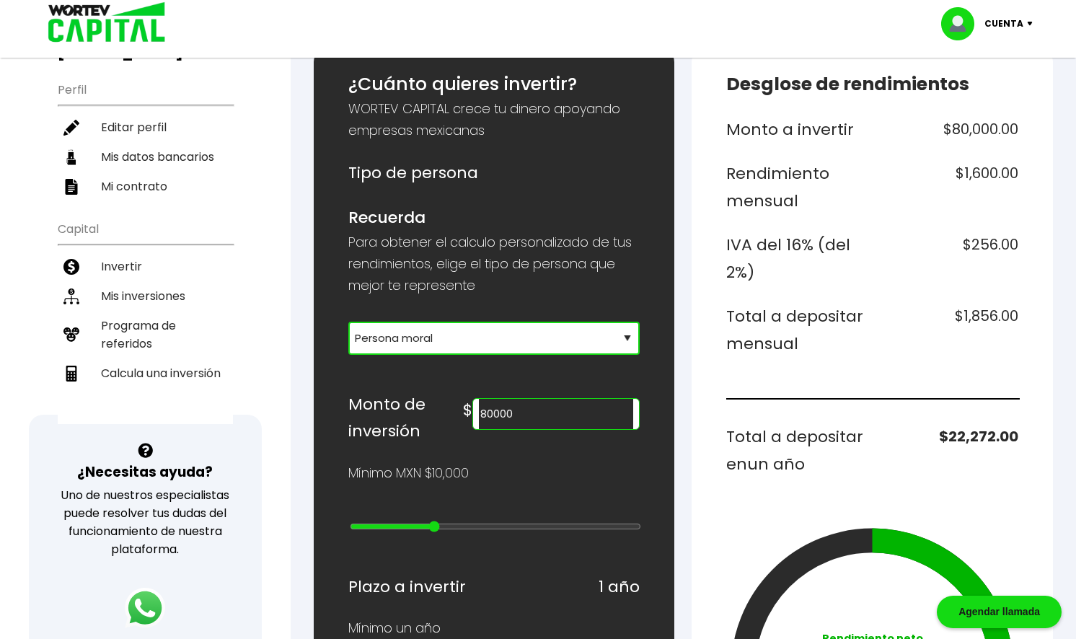
type input "8"
type input "100000"
drag, startPoint x: 410, startPoint y: 523, endPoint x: 459, endPoint y: 525, distance: 49.1
type input "9"
click at [459, 525] on input "range" at bounding box center [496, 527] width 292 height 12
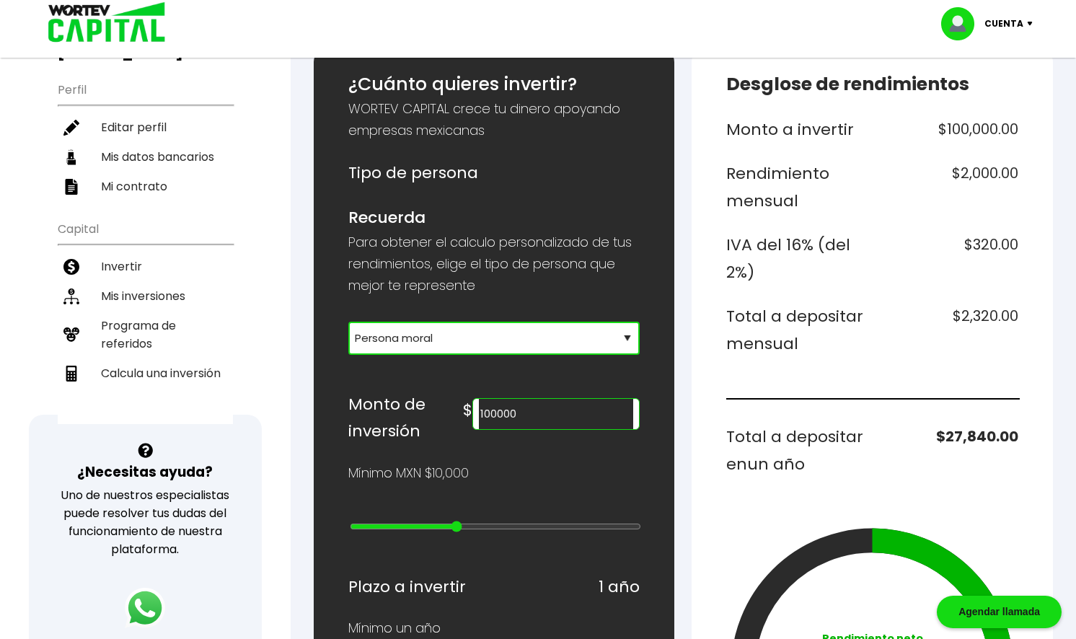
click at [467, 329] on select "Selecciona tu tipo de persona Persona Física que emite factura Persona física P…" at bounding box center [494, 338] width 292 height 33
select select "1"
click at [348, 322] on select "Selecciona tu tipo de persona Persona Física que emite factura Persona física P…" at bounding box center [494, 338] width 292 height 33
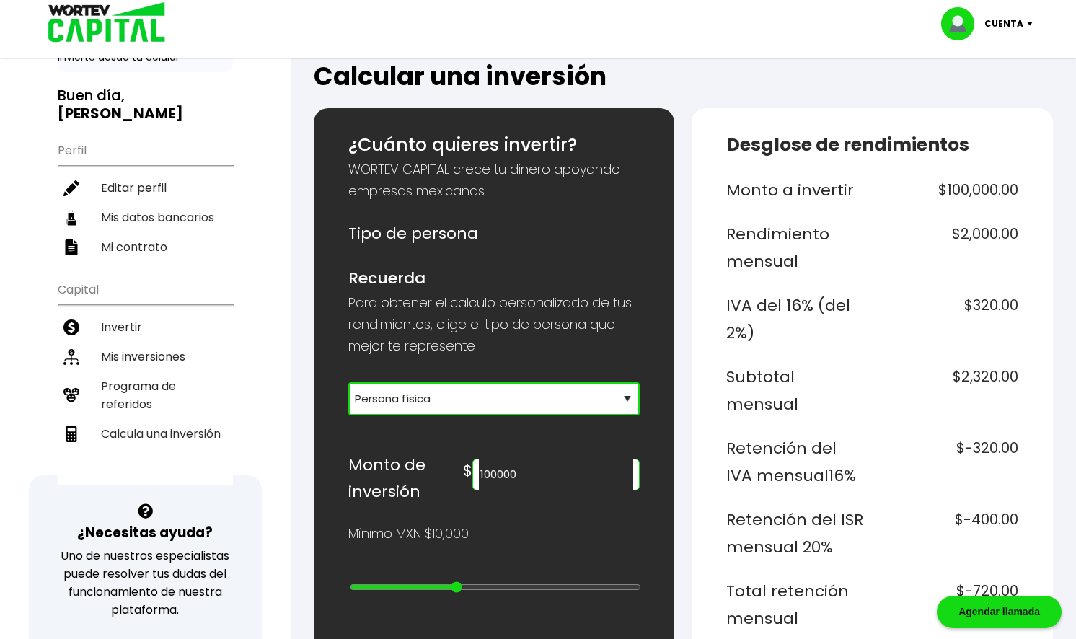
scroll to position [0, 0]
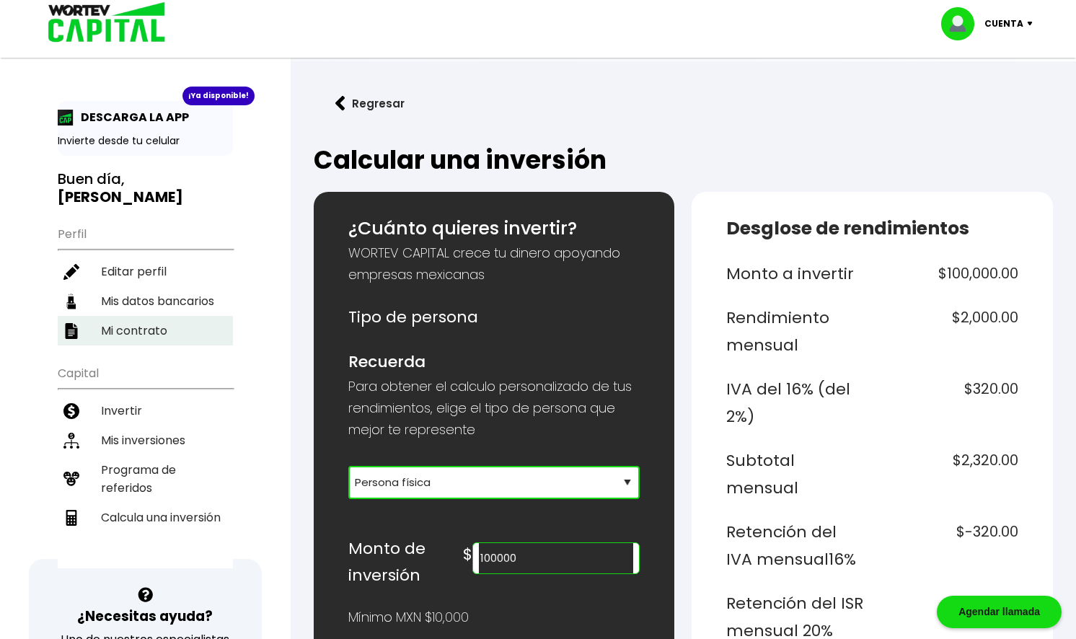
click at [183, 332] on li "Mi contrato" at bounding box center [145, 331] width 175 height 30
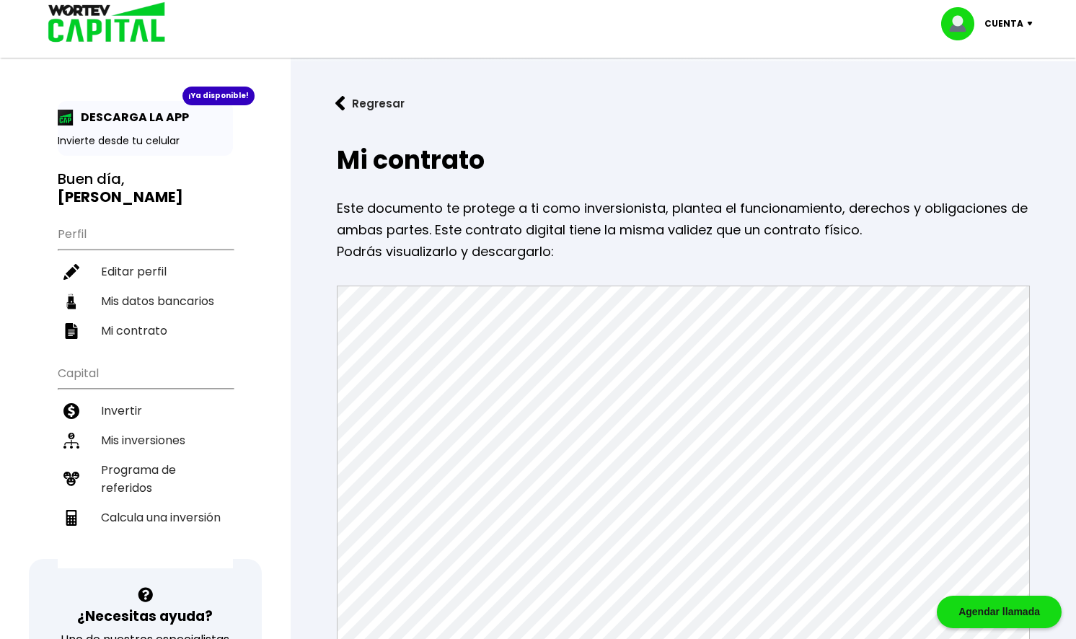
click at [1013, 22] on p "Cuenta" at bounding box center [1003, 24] width 39 height 22
click at [996, 59] on link "Editar perfil" at bounding box center [988, 66] width 56 height 15
select select "Mujer"
select select "Posgrado"
select select "DF"
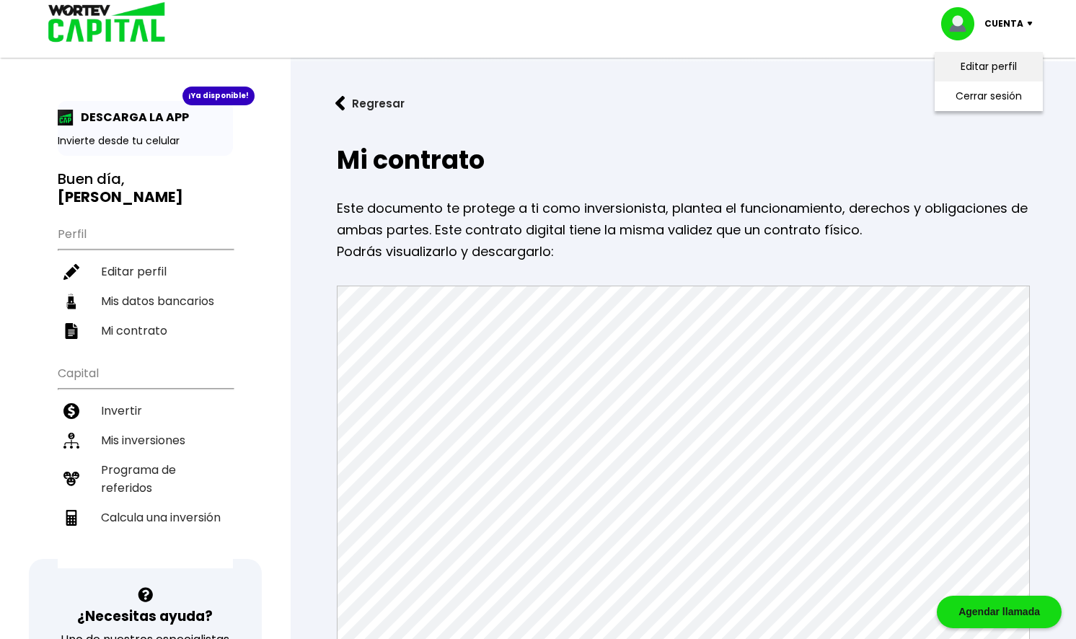
select select "BBVA Bancomer"
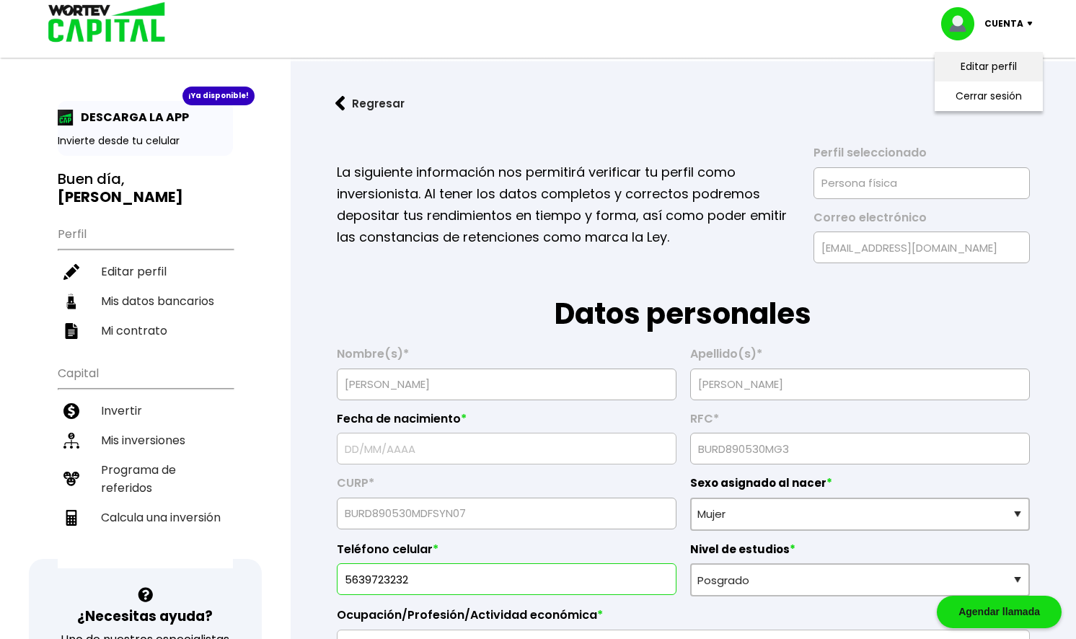
type input "[DATE]"
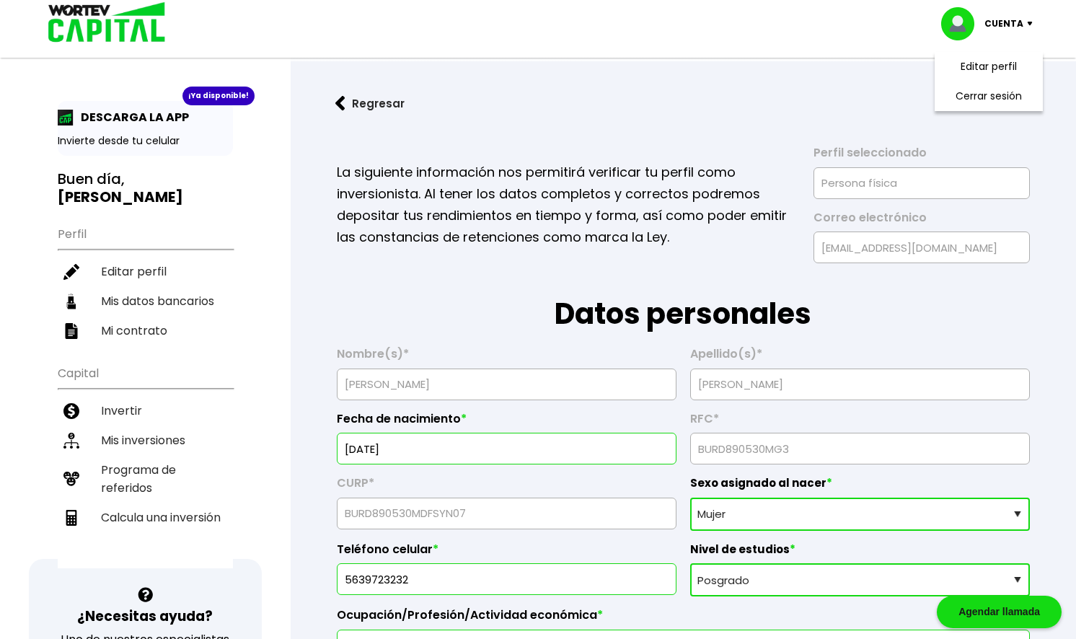
click at [382, 103] on button "Regresar" at bounding box center [370, 103] width 112 height 38
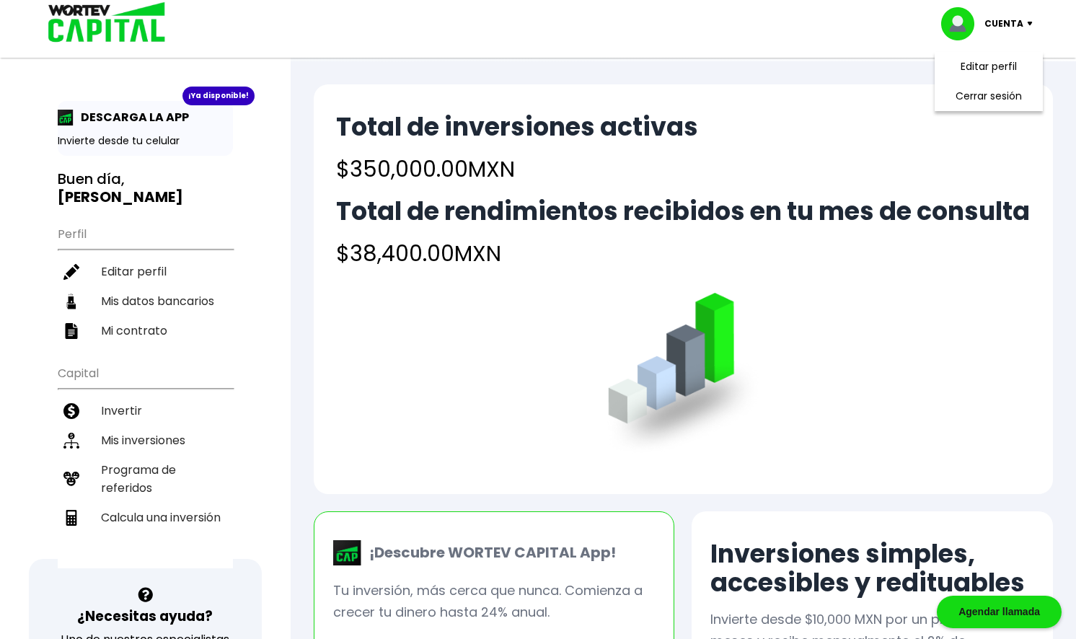
click at [107, 22] on img at bounding box center [102, 23] width 138 height 47
